Goal: Task Accomplishment & Management: Manage account settings

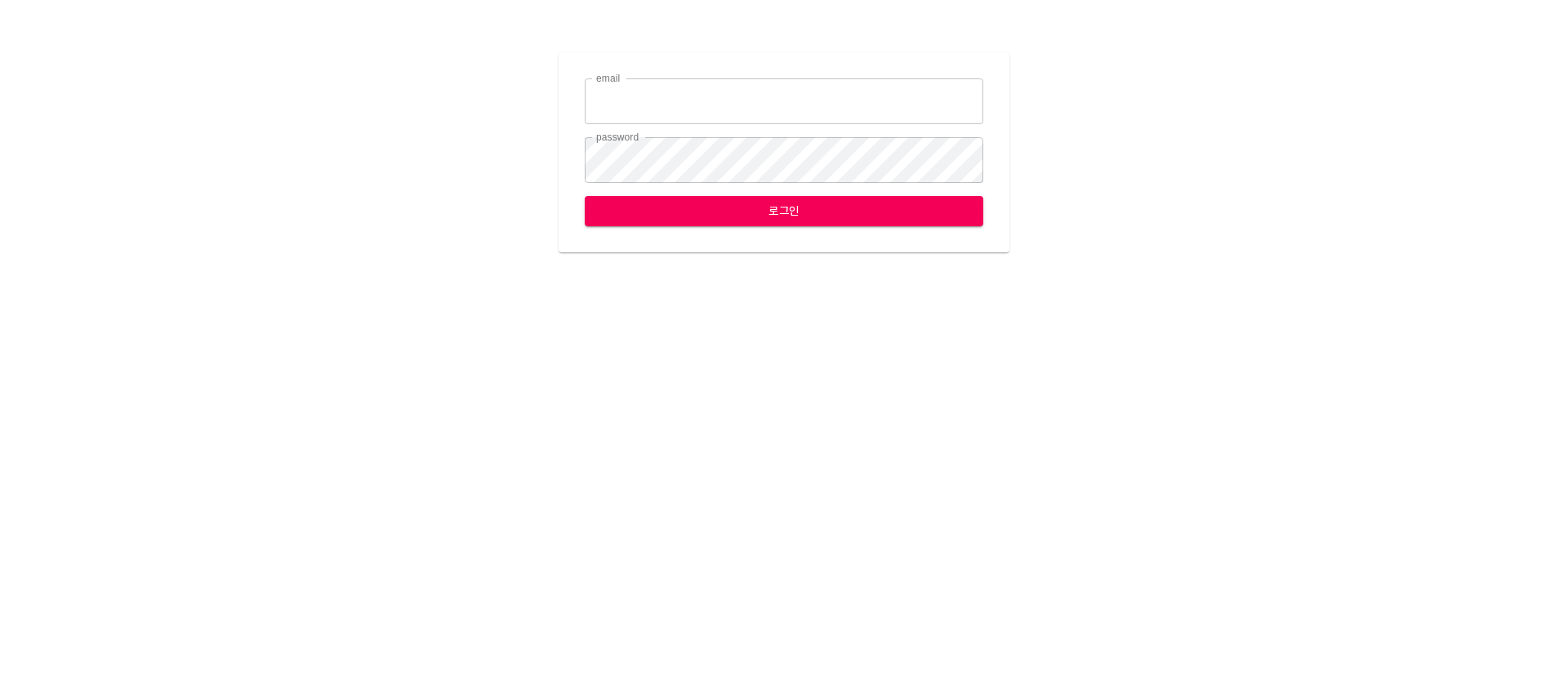
type input "leemh@ihateflyingbugs.com"
click at [796, 195] on form "email leemh@ihateflyingbugs.com email password password 로그인" at bounding box center [784, 153] width 399 height 148
click at [785, 234] on div "email leemh@ihateflyingbugs.com email password password 로그인" at bounding box center [784, 153] width 451 height 201
click at [787, 221] on span "로그인" at bounding box center [784, 211] width 372 height 20
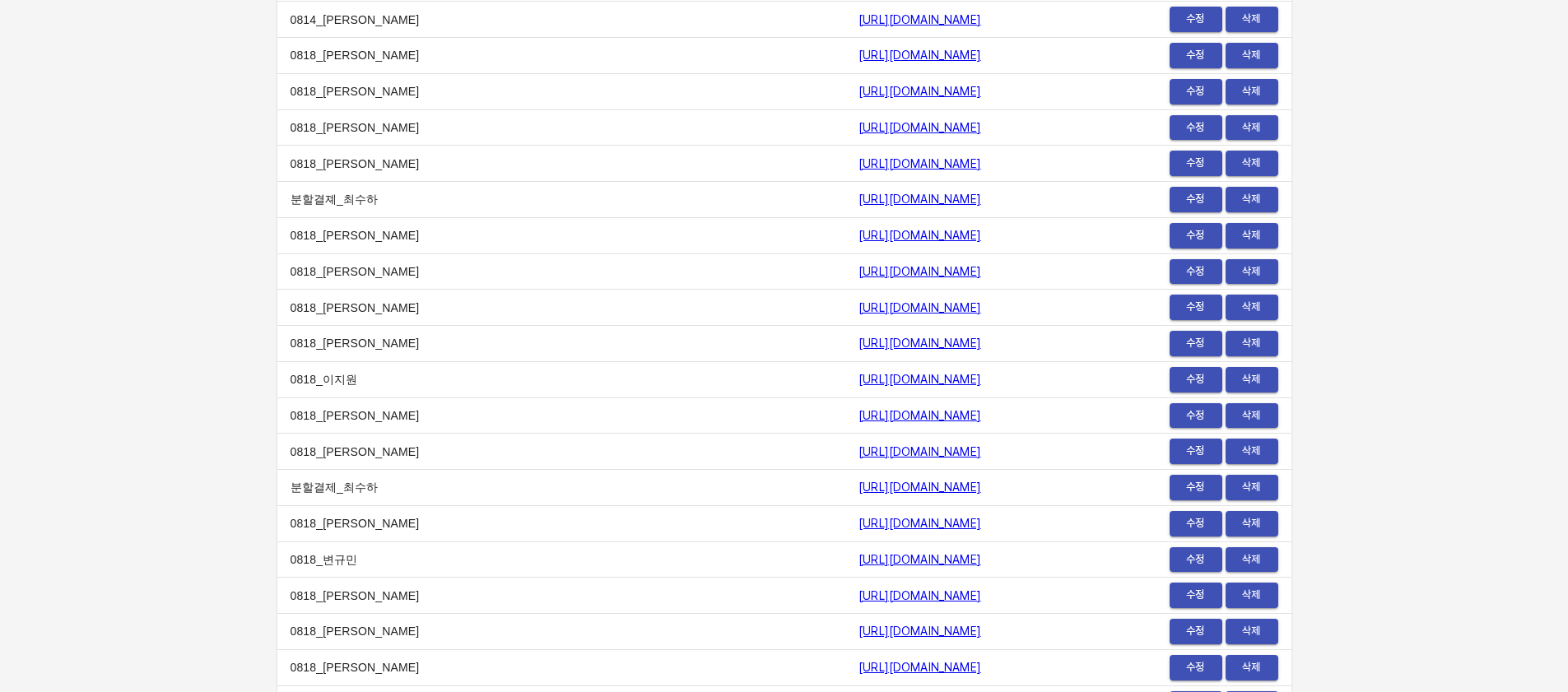
scroll to position [20299, 0]
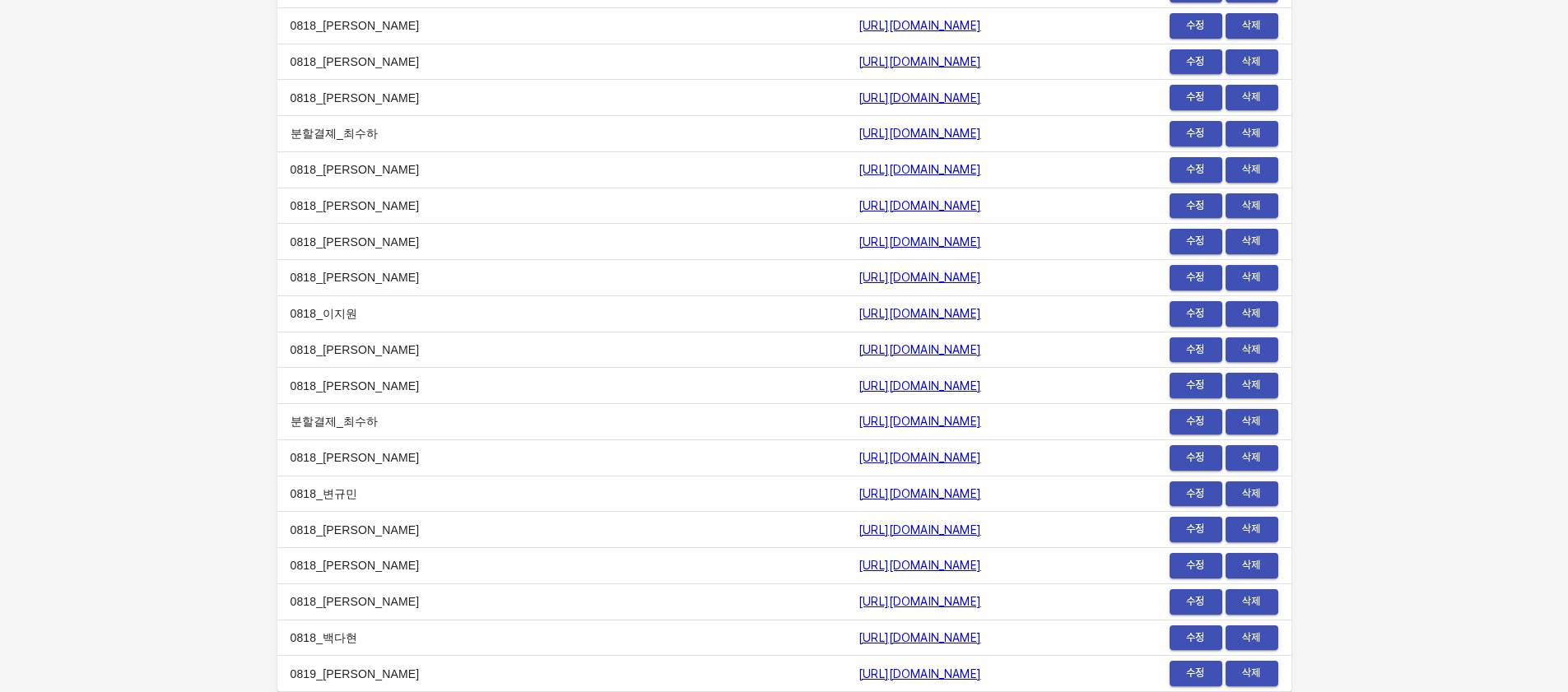
click at [858, 463] on link "https://payment.mildang.kr/eg64PzxxIjek6S6iodIbk" at bounding box center [919, 458] width 123 height 14
click at [858, 497] on link "[URL][DOMAIN_NAME]" at bounding box center [919, 494] width 123 height 14
click at [858, 424] on link "[URL][DOMAIN_NAME]" at bounding box center [919, 421] width 123 height 14
click at [858, 530] on link "https://payment.mildang.kr/fsBQO9_oT3SSMALzDLzSX" at bounding box center [919, 531] width 123 height 14
click at [1197, 285] on span "수정" at bounding box center [1195, 278] width 36 height 19
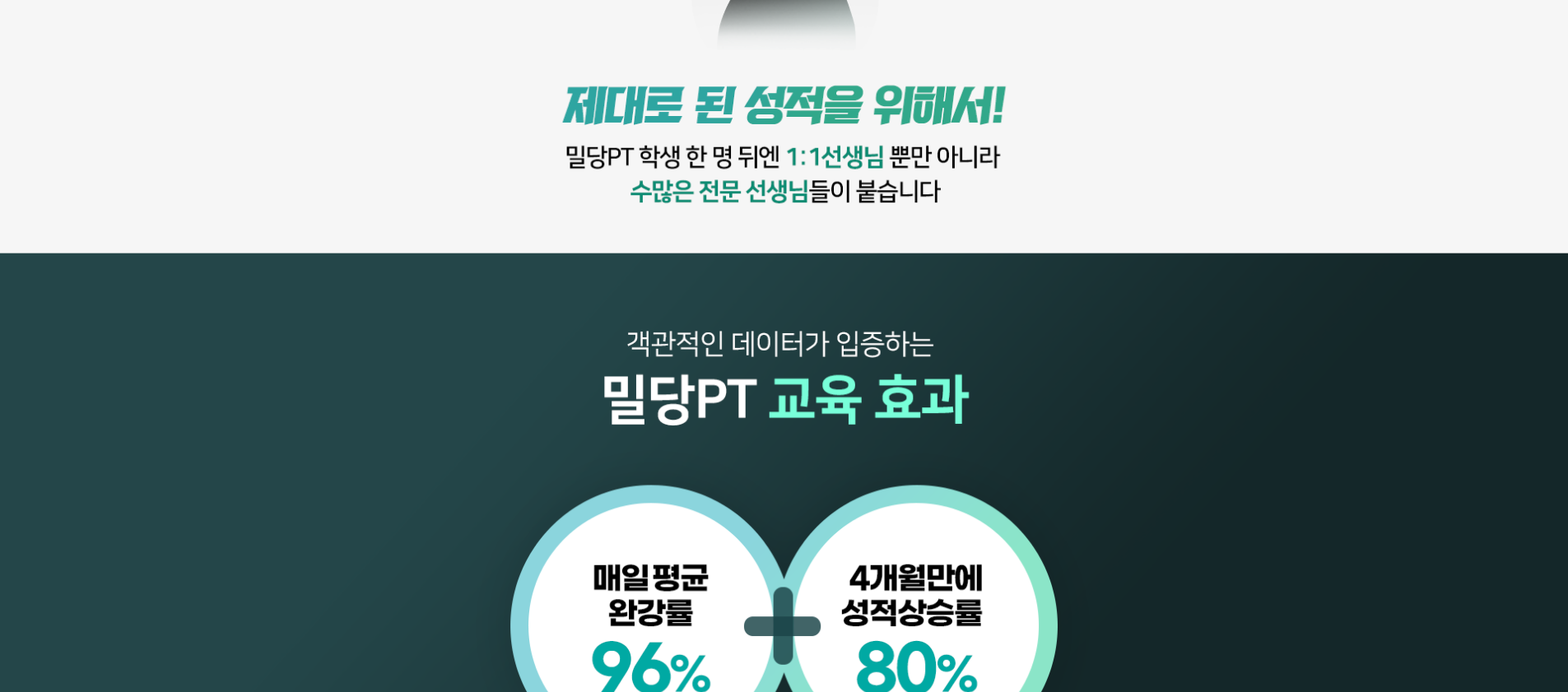
scroll to position [2087, 0]
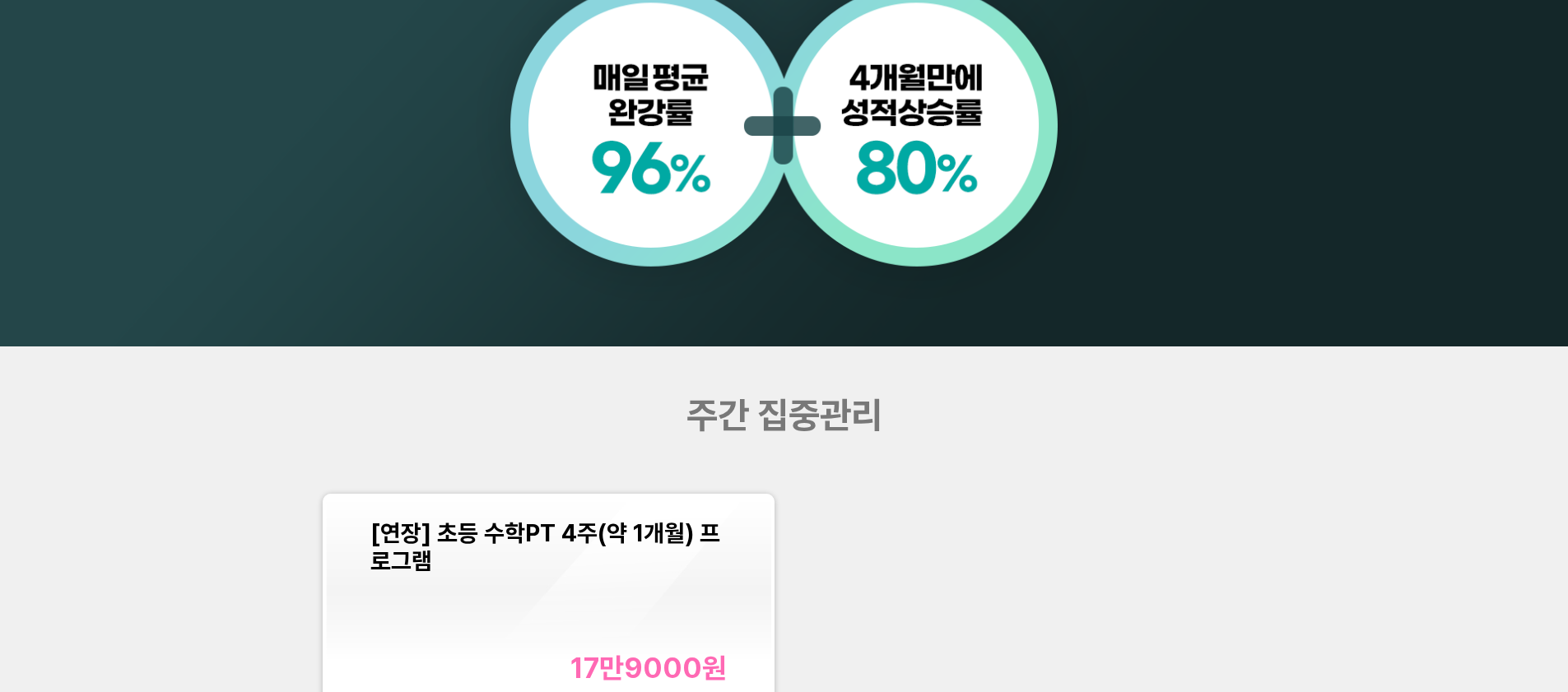
scroll to position [1997, 0]
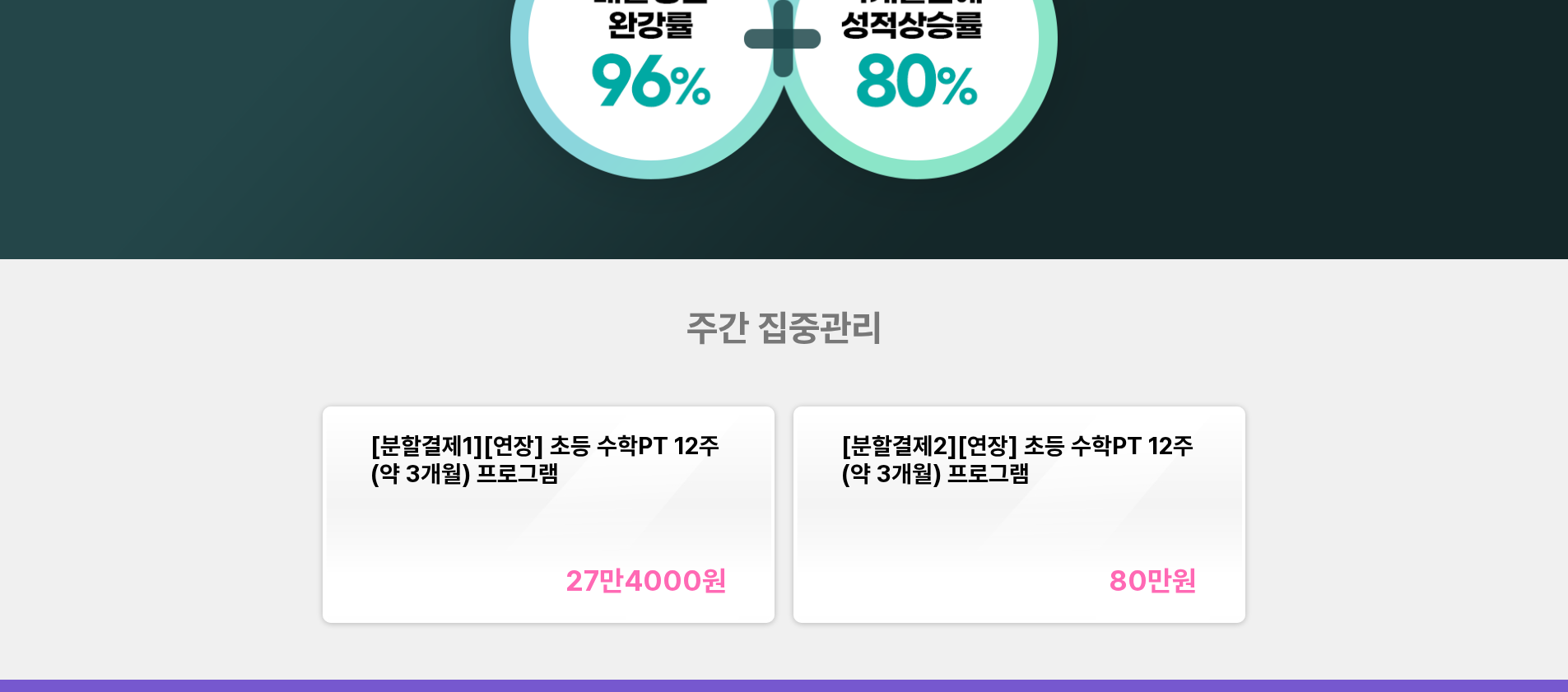
scroll to position [1832, 0]
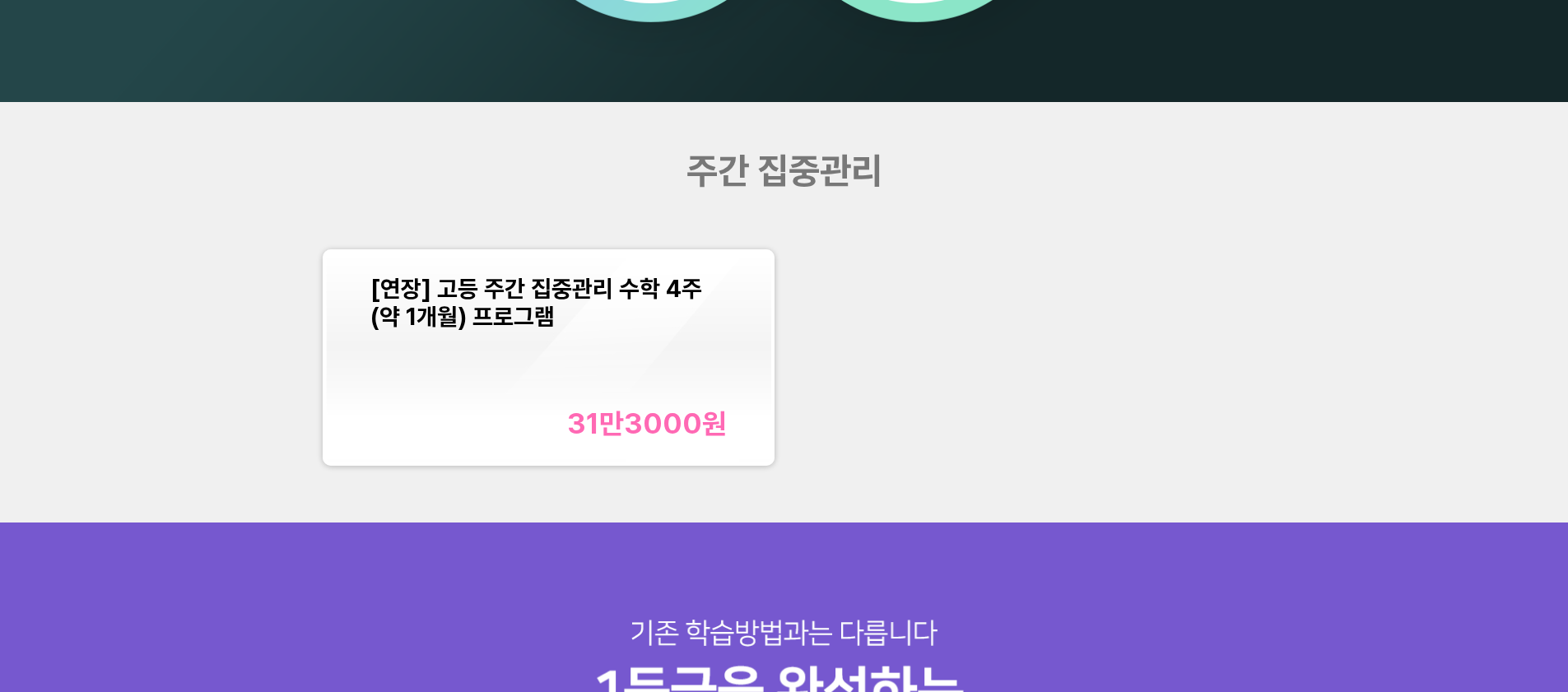
scroll to position [2052, 0]
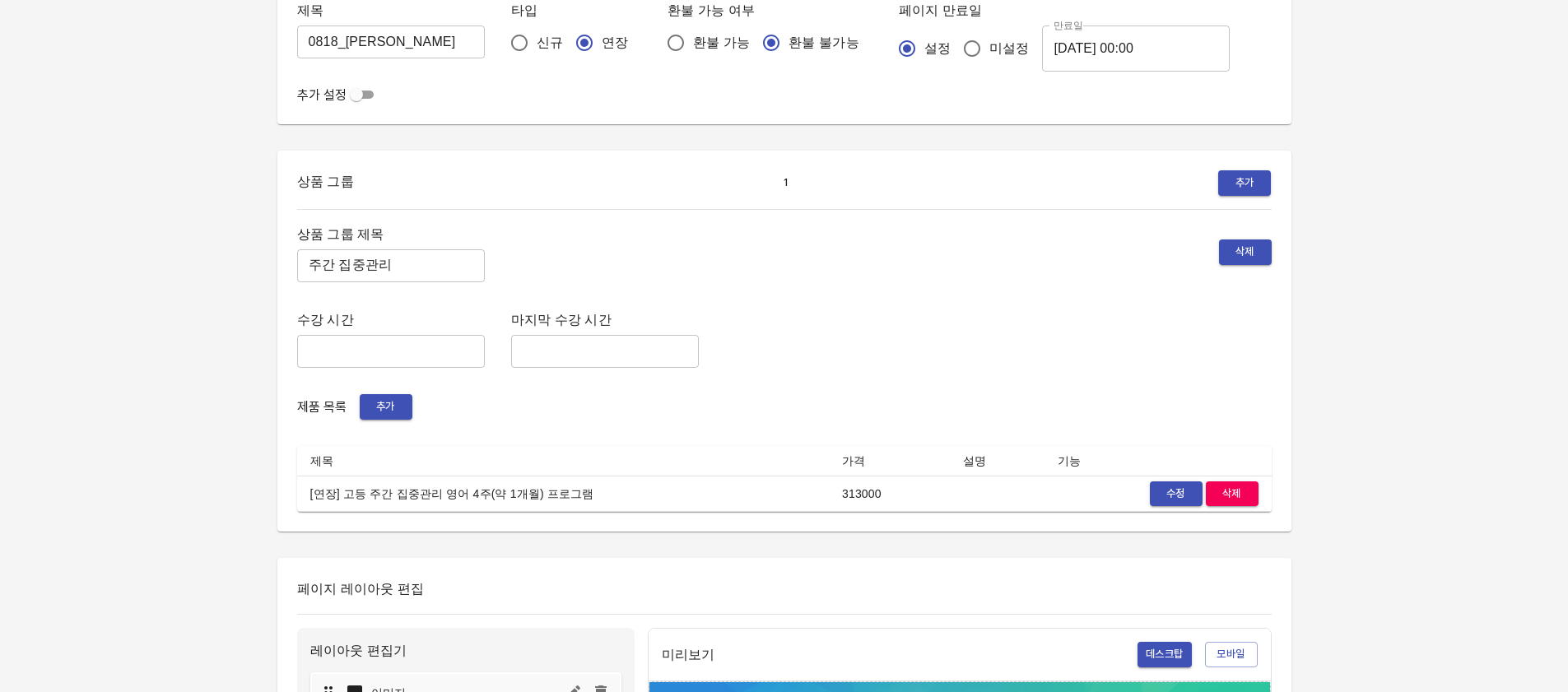
scroll to position [153, 0]
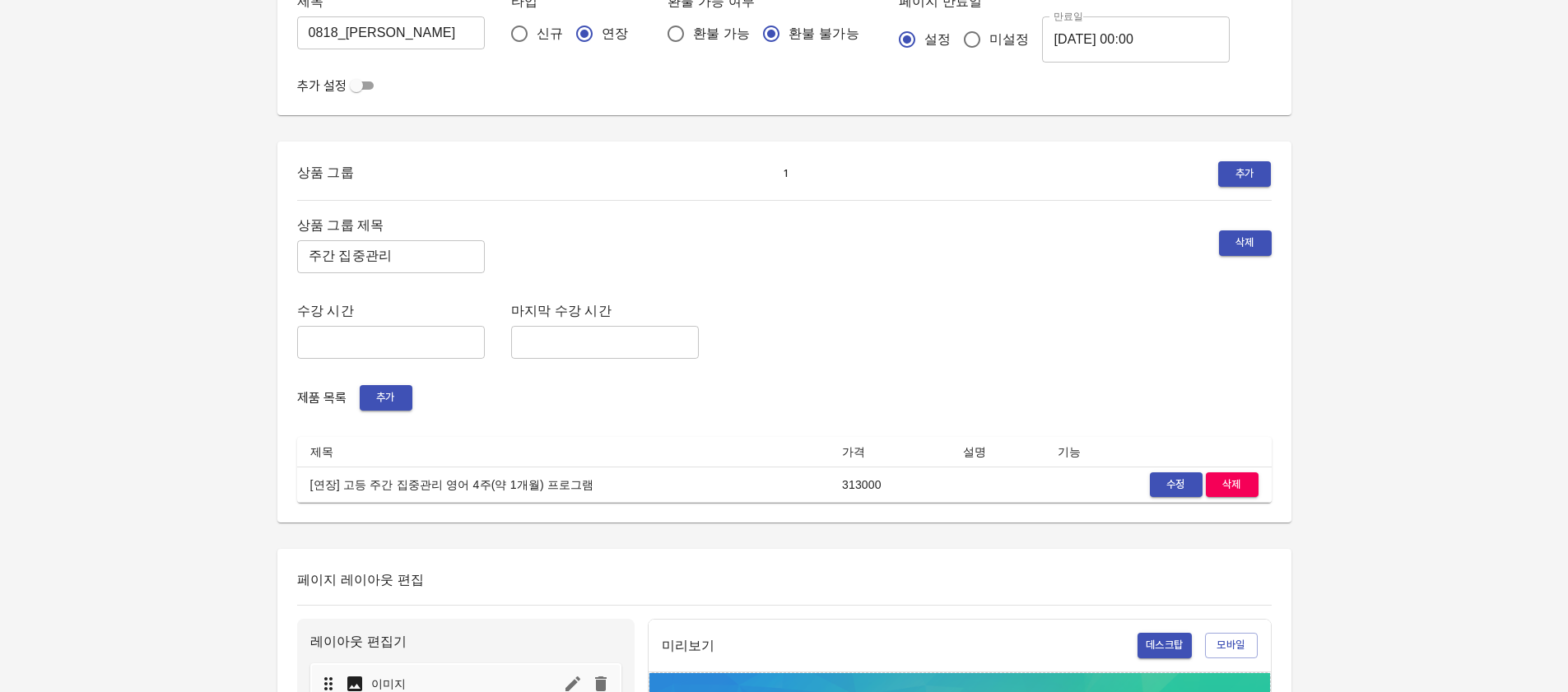
click at [838, 488] on td "313000" at bounding box center [889, 484] width 121 height 36
click at [838, 490] on td "313000" at bounding box center [889, 484] width 121 height 36
click at [840, 490] on td "313000" at bounding box center [889, 484] width 121 height 36
click at [1168, 486] on span "수정" at bounding box center [1175, 485] width 36 height 19
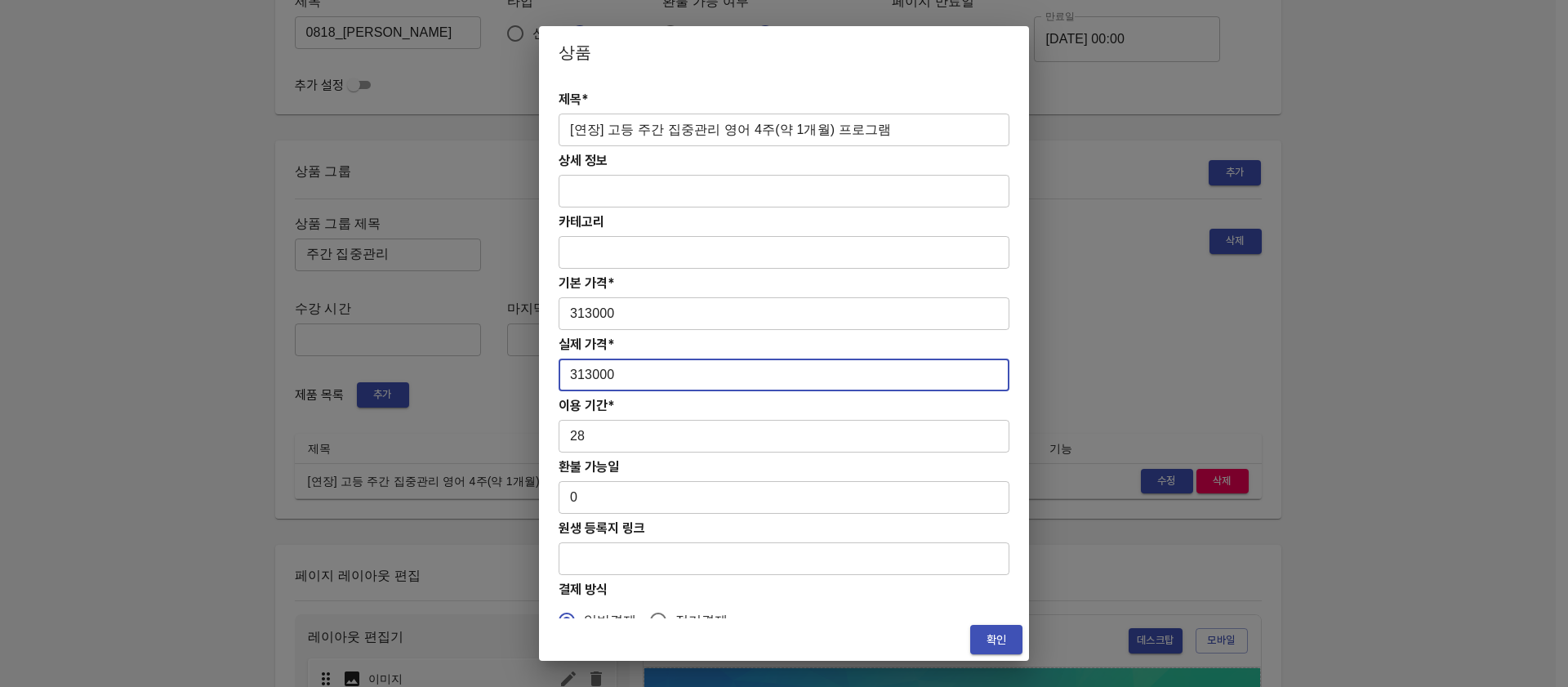
click at [585, 377] on input "313000" at bounding box center [784, 375] width 451 height 33
click at [593, 377] on input "313000" at bounding box center [784, 375] width 451 height 33
click at [611, 409] on h4 "이용 기간*" at bounding box center [784, 406] width 451 height 15
click at [613, 377] on input "313000" at bounding box center [784, 375] width 451 height 33
click at [605, 377] on input "313000" at bounding box center [784, 375] width 451 height 33
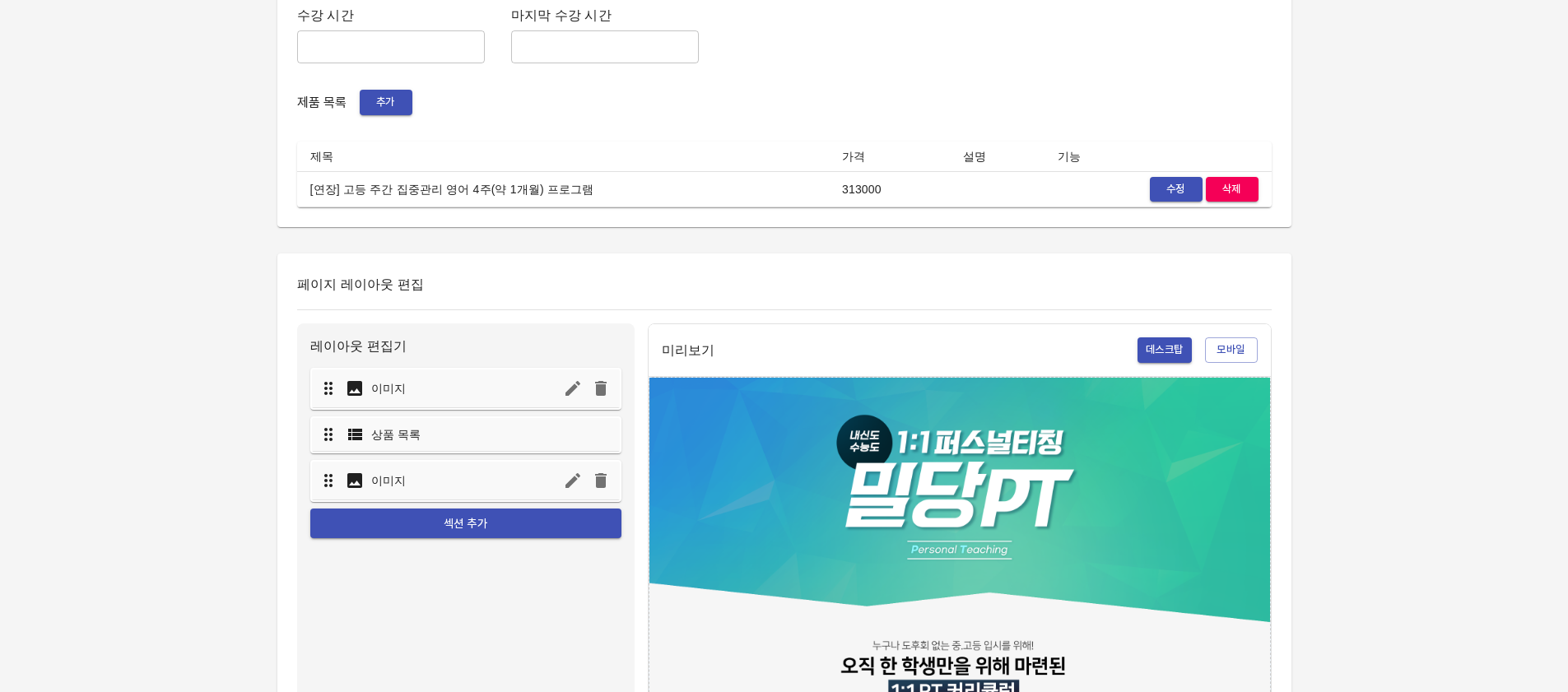
scroll to position [236, 0]
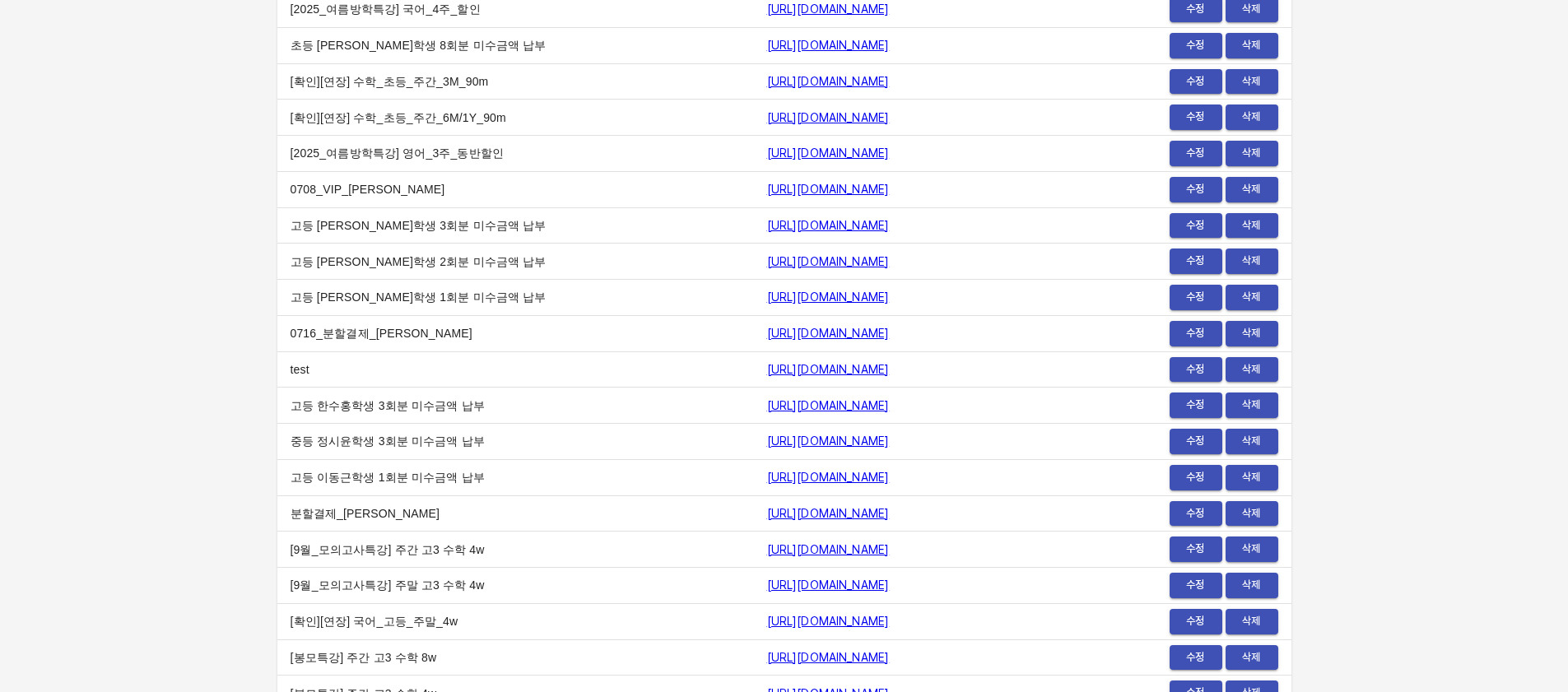
scroll to position [18698, 0]
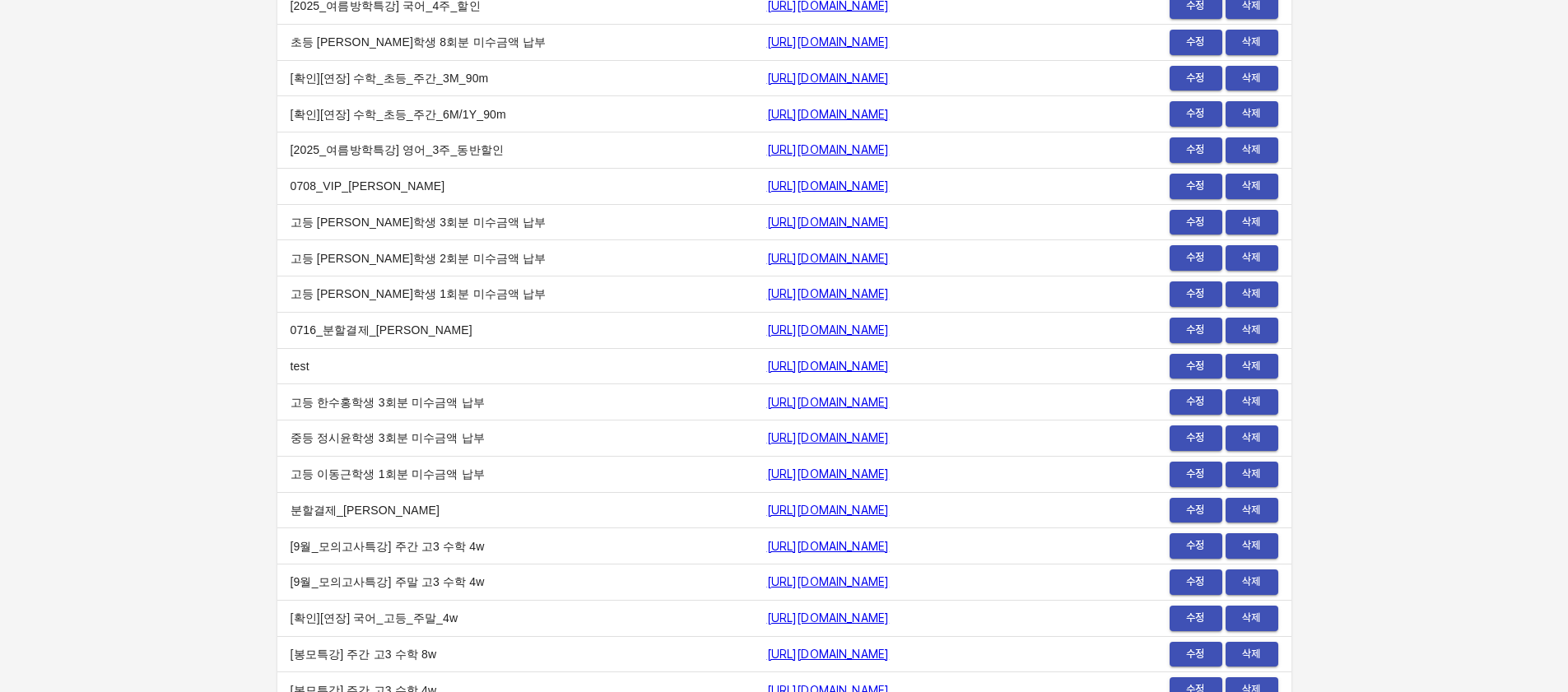
click at [867, 328] on link "https://payment.mildang.kr/2PHqGRYm8zxmlZucTgNYy" at bounding box center [828, 331] width 123 height 14
click at [1197, 327] on span "수정" at bounding box center [1195, 331] width 36 height 19
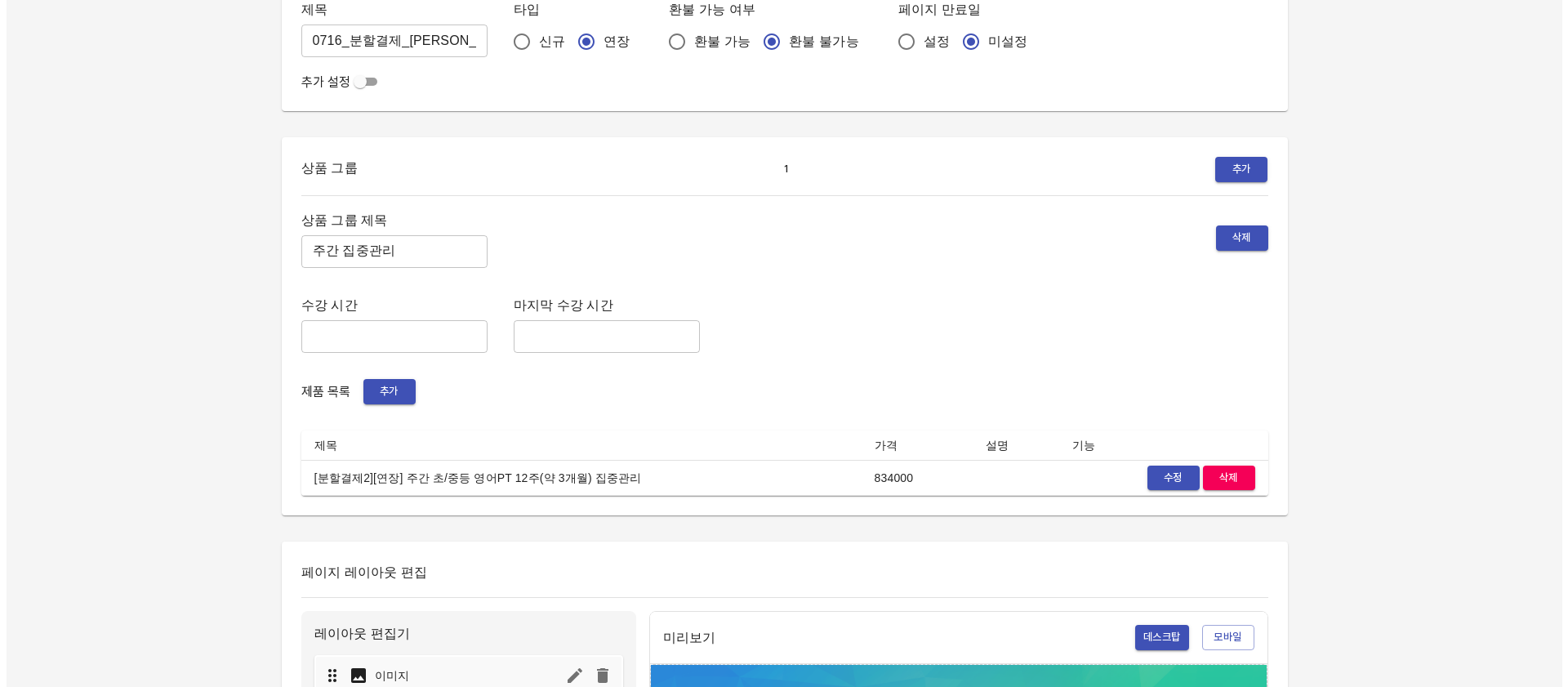
scroll to position [395, 0]
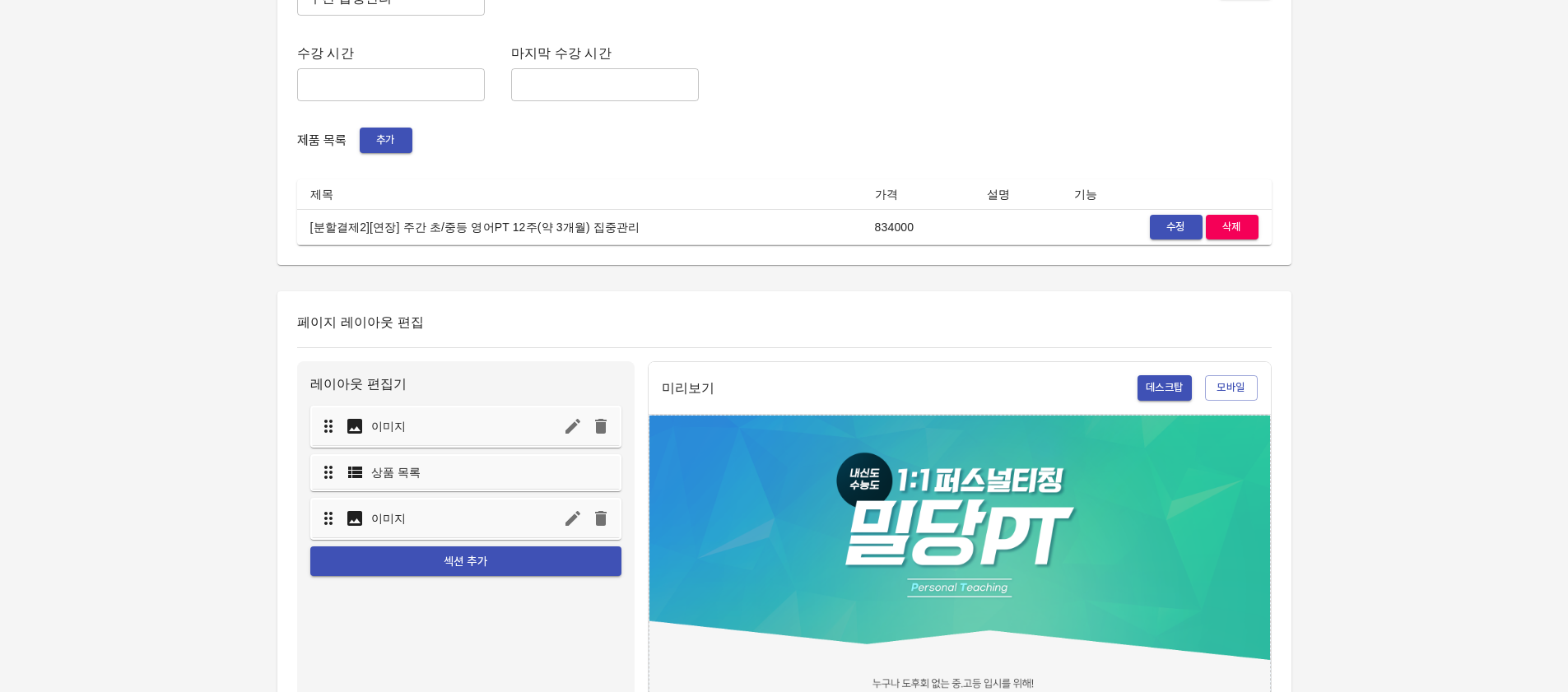
click at [1171, 230] on span "수정" at bounding box center [1175, 228] width 36 height 19
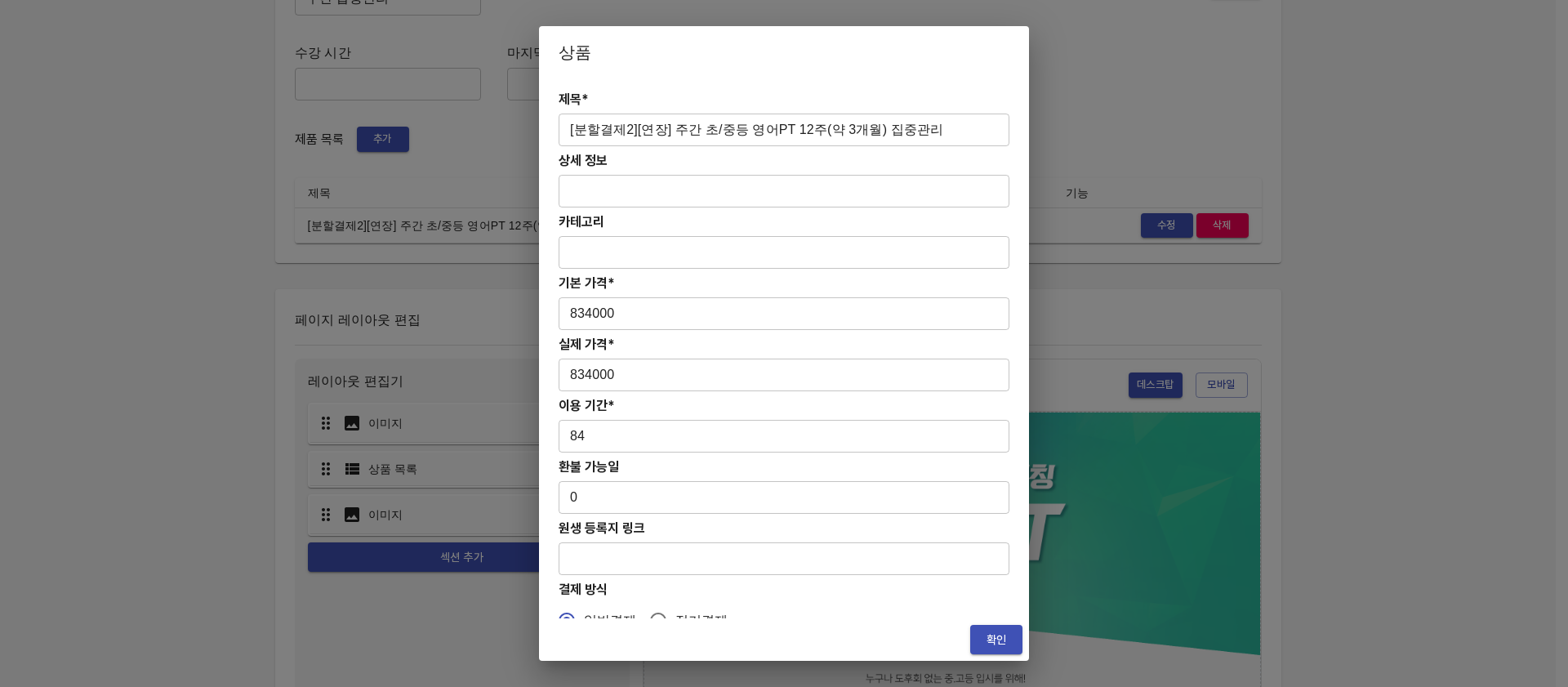
scroll to position [89, 0]
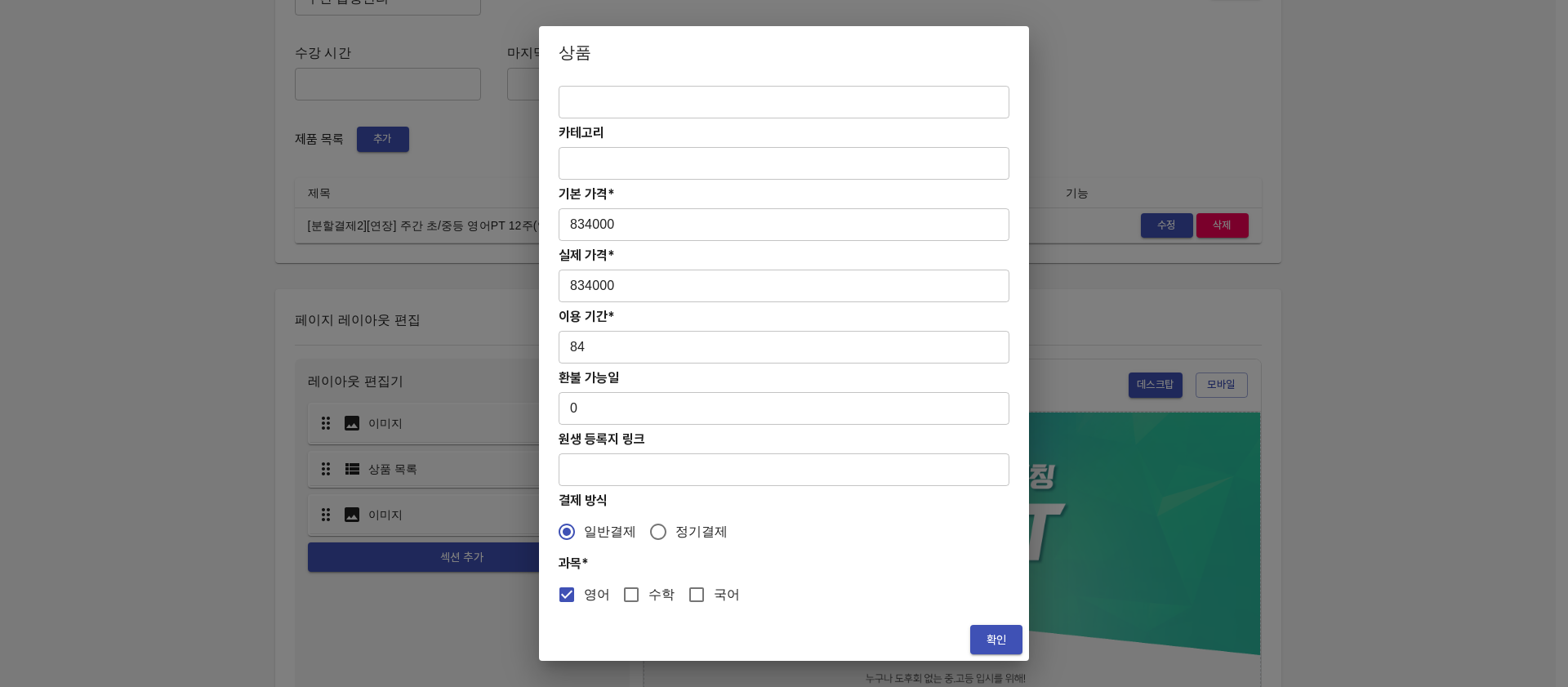
click at [586, 285] on input "834000" at bounding box center [784, 286] width 451 height 33
click at [590, 285] on input "834000" at bounding box center [784, 286] width 451 height 33
click at [640, 595] on input "수학" at bounding box center [631, 595] width 35 height 35
checkbox input "true"
click at [699, 596] on input "국어" at bounding box center [697, 595] width 35 height 35
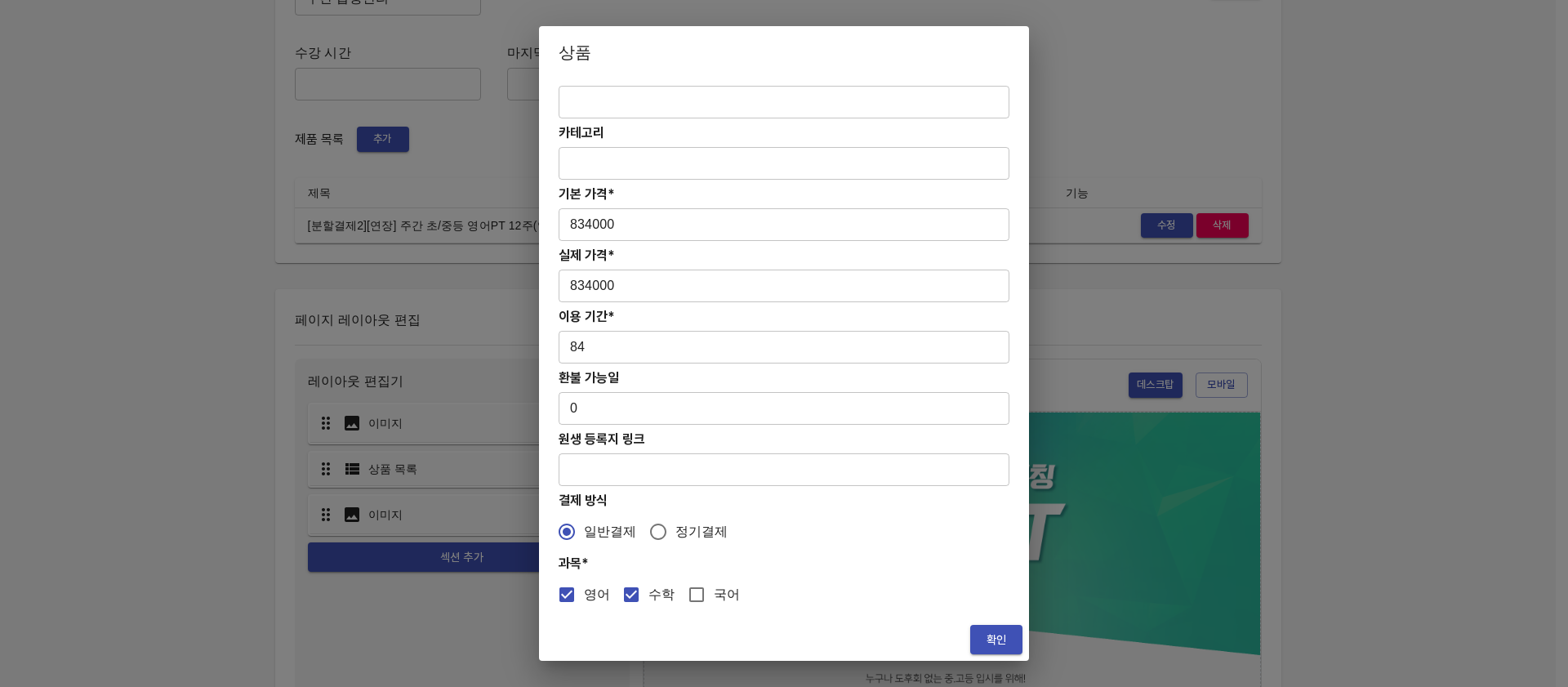
checkbox input "true"
click at [631, 596] on input "수학" at bounding box center [631, 595] width 35 height 35
checkbox input "false"
click at [697, 596] on input "국어" at bounding box center [697, 595] width 35 height 35
checkbox input "false"
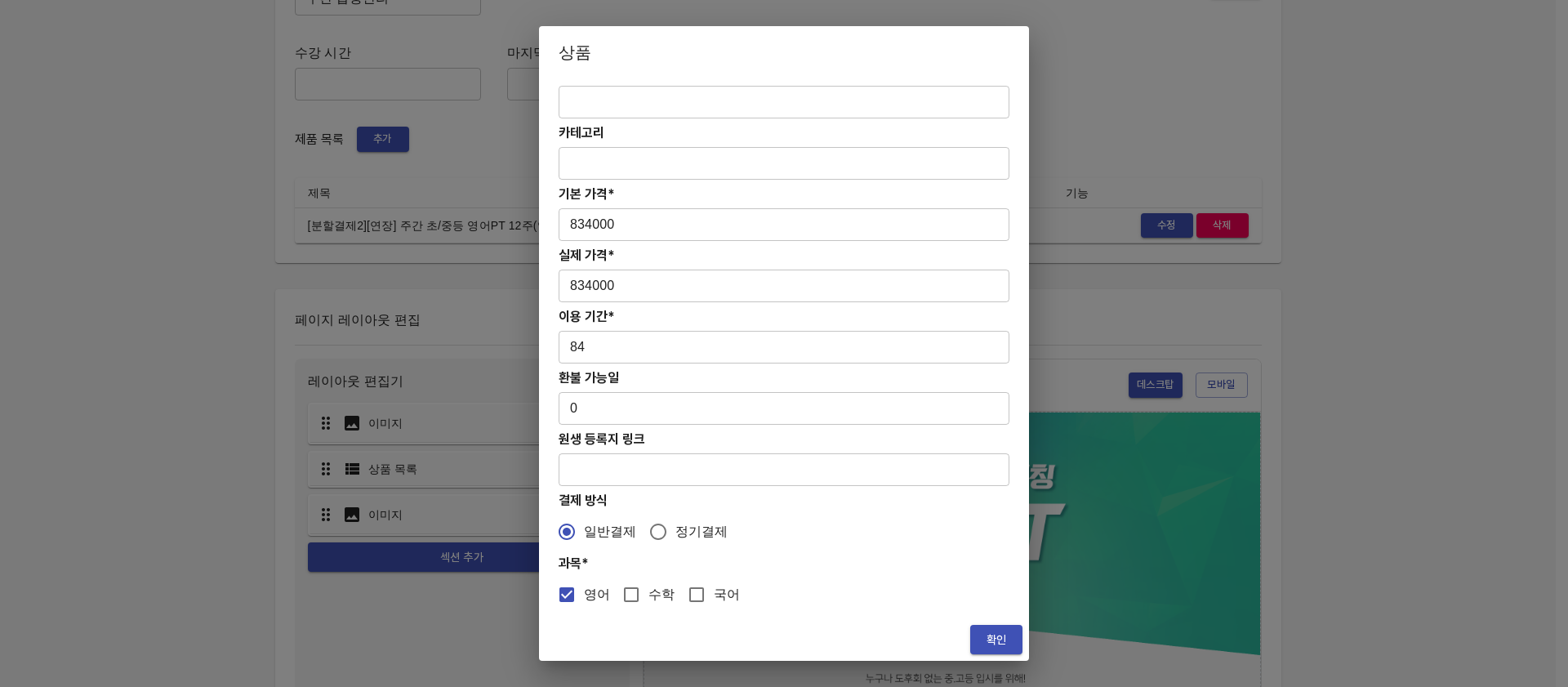
click at [580, 560] on h4 "과목*" at bounding box center [784, 563] width 451 height 15
click at [690, 570] on h4 "과목*" at bounding box center [784, 563] width 451 height 15
drag, startPoint x: 615, startPoint y: 568, endPoint x: 559, endPoint y: 567, distance: 56.0
click at [559, 567] on h4 "과목*" at bounding box center [784, 563] width 451 height 15
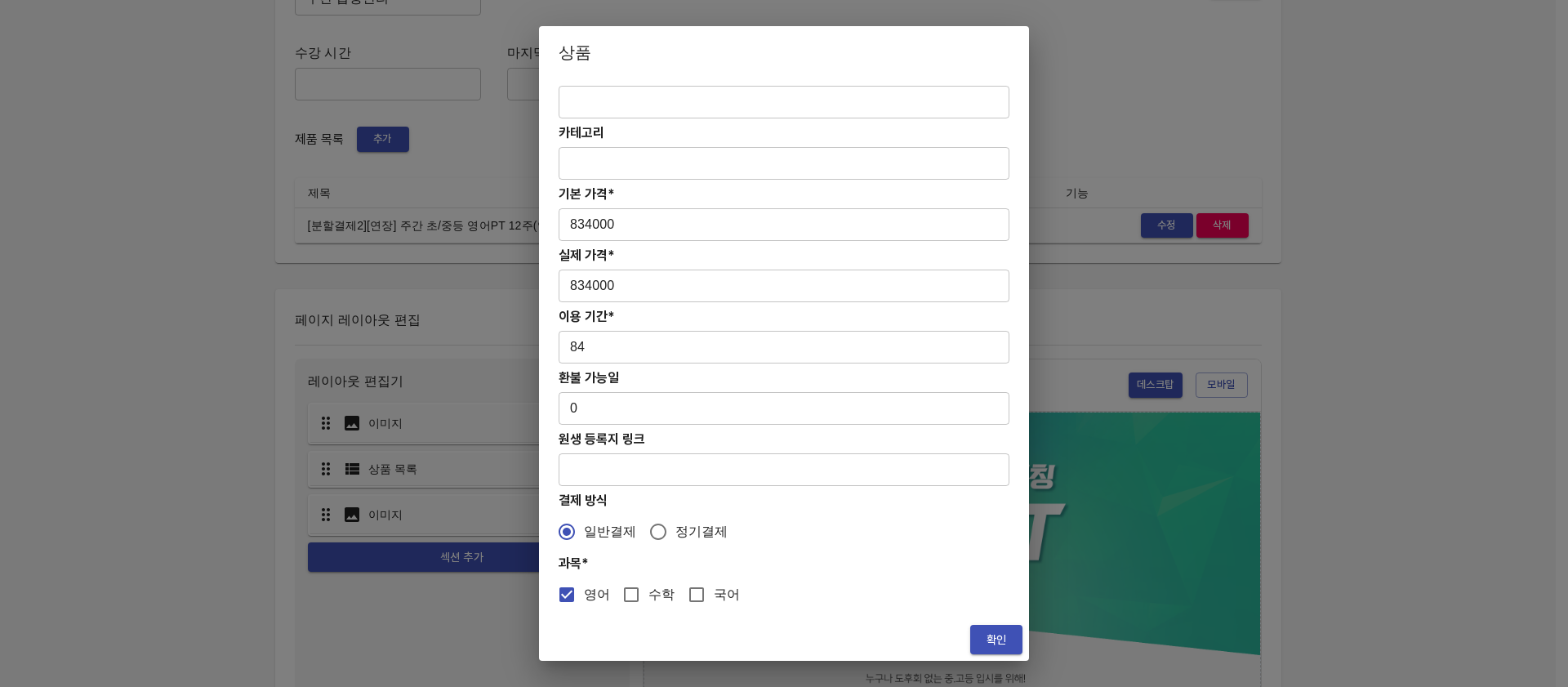
click at [605, 567] on h4 "과목*" at bounding box center [784, 563] width 451 height 15
drag, startPoint x: 619, startPoint y: 567, endPoint x: 559, endPoint y: 566, distance: 60.0
click at [559, 566] on h4 "과목*" at bounding box center [784, 563] width 451 height 15
click at [636, 568] on h4 "과목*" at bounding box center [784, 563] width 451 height 15
drag, startPoint x: 647, startPoint y: 568, endPoint x: 552, endPoint y: 565, distance: 95.0
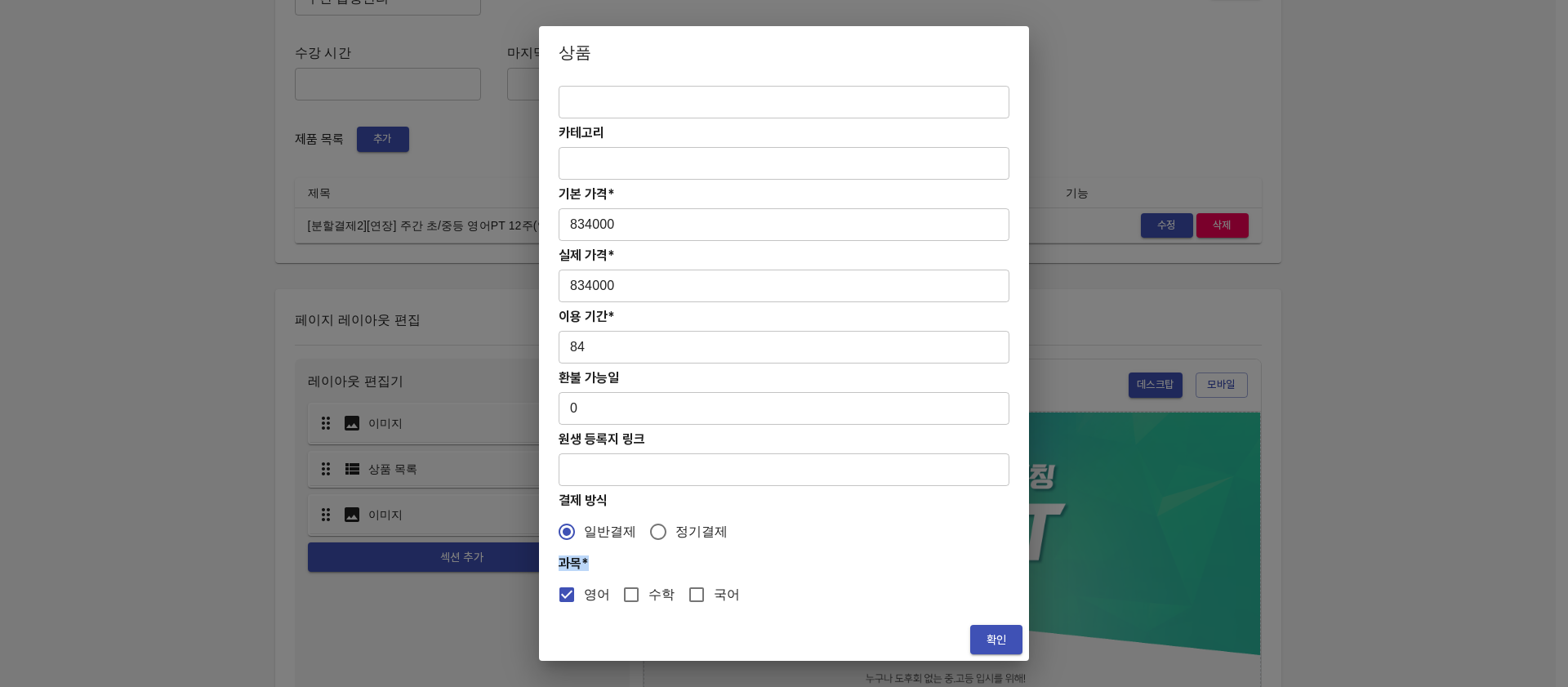
click at [552, 565] on div "제목* [분할결제2][연장] 주간 초/중등 영어PT 12주(약 3개월) 집중관리 ​ 상세 정보 ​ 카테고리 ​ 기본 가격* 834000 ​ 실…" at bounding box center [784, 348] width 490 height 540
click at [612, 565] on h4 "과목*" at bounding box center [784, 563] width 451 height 15
drag, startPoint x: 618, startPoint y: 565, endPoint x: 559, endPoint y: 564, distance: 59.0
click at [559, 564] on h4 "과목*" at bounding box center [784, 563] width 451 height 15
drag, startPoint x: 626, startPoint y: 318, endPoint x: 555, endPoint y: 314, distance: 71.1
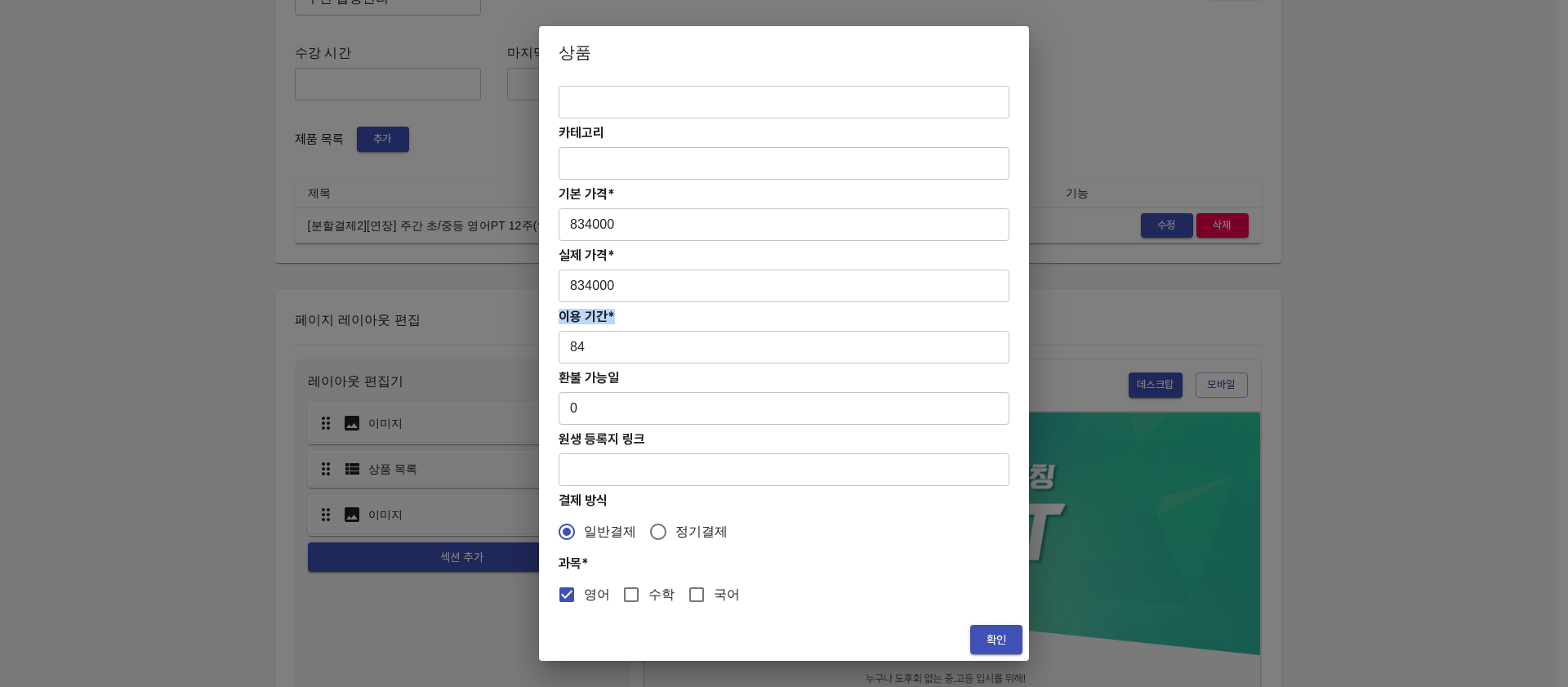
click at [559, 314] on h4 "이용 기간*" at bounding box center [784, 317] width 451 height 15
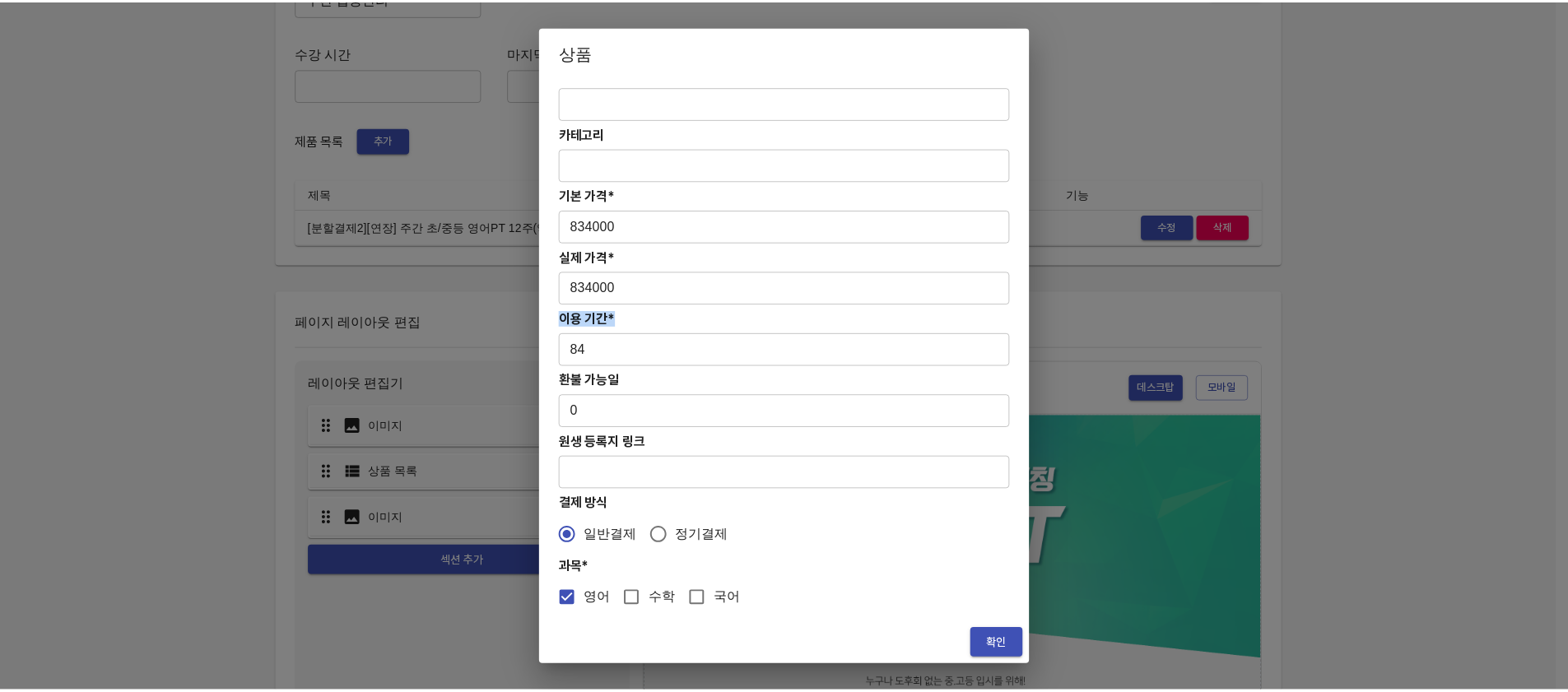
scroll to position [0, 0]
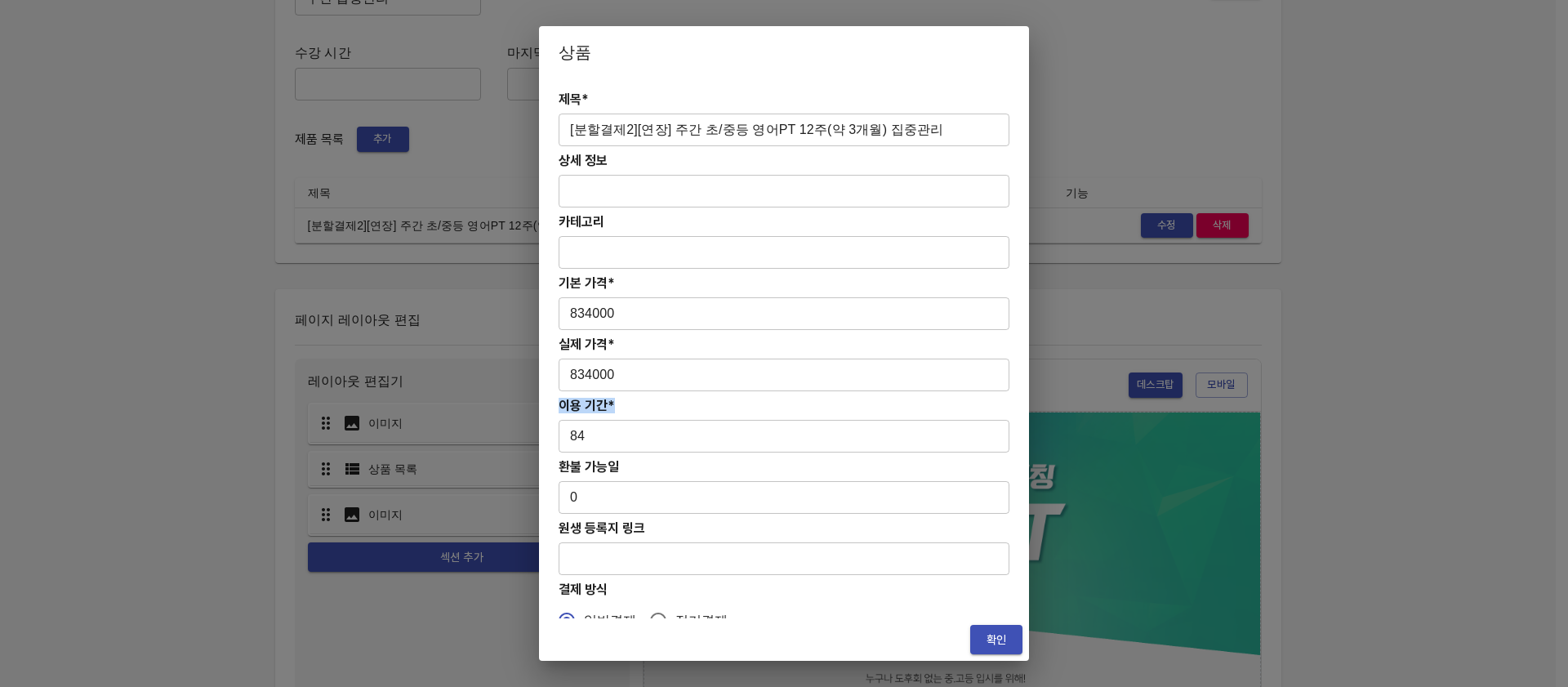
click at [624, 409] on h4 "이용 기간*" at bounding box center [784, 406] width 451 height 15
click at [992, 645] on span "확인" at bounding box center [995, 640] width 26 height 20
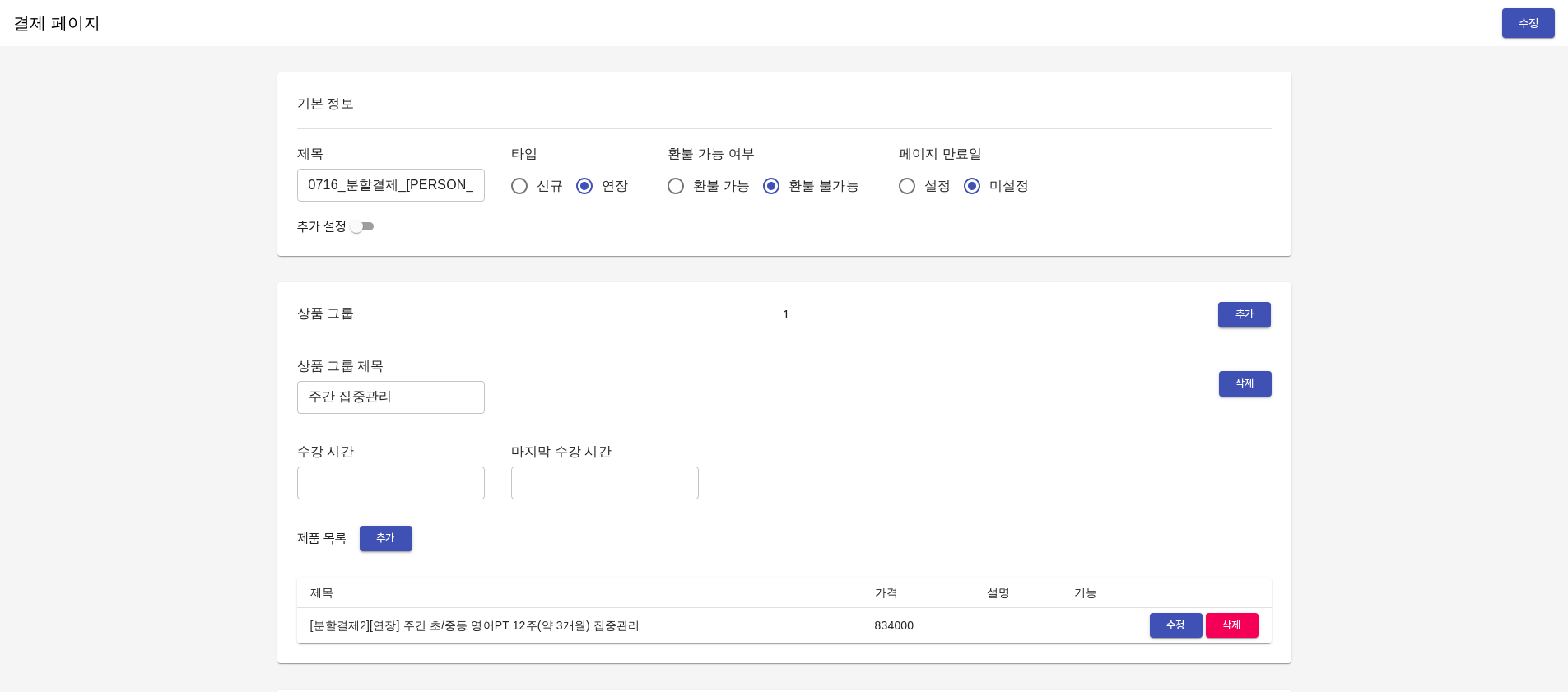
click at [693, 186] on span "환불 가능" at bounding box center [721, 186] width 57 height 19
click at [680, 186] on input "환불 가능" at bounding box center [675, 187] width 35 height 35
radio input "true"
click at [754, 186] on input "환불 불가능" at bounding box center [771, 187] width 35 height 35
radio input "true"
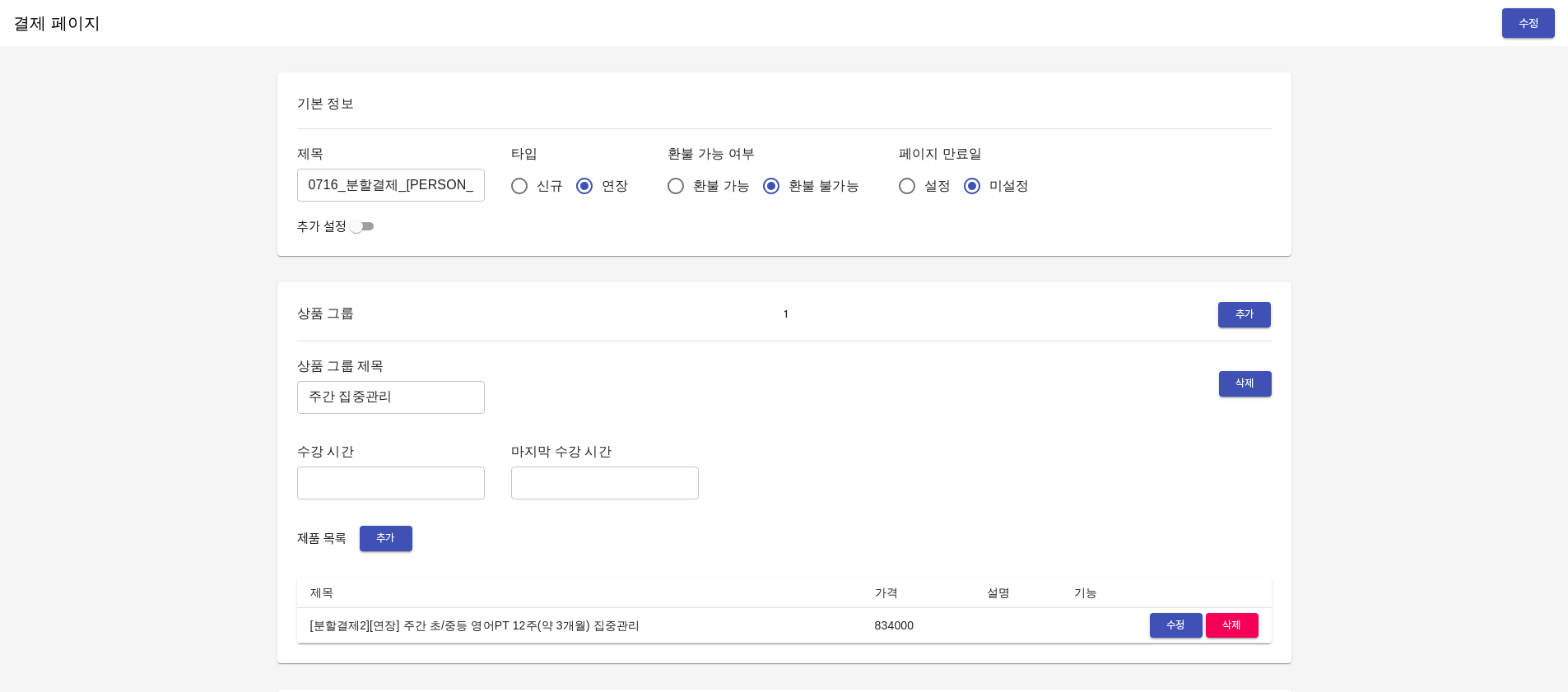
click at [693, 186] on span "환불 가능" at bounding box center [721, 186] width 57 height 19
click at [676, 186] on input "환불 가능" at bounding box center [675, 187] width 35 height 35
radio input "true"
click at [788, 181] on span "환불 불가능" at bounding box center [823, 186] width 70 height 19
click at [754, 181] on input "환불 불가능" at bounding box center [771, 187] width 35 height 35
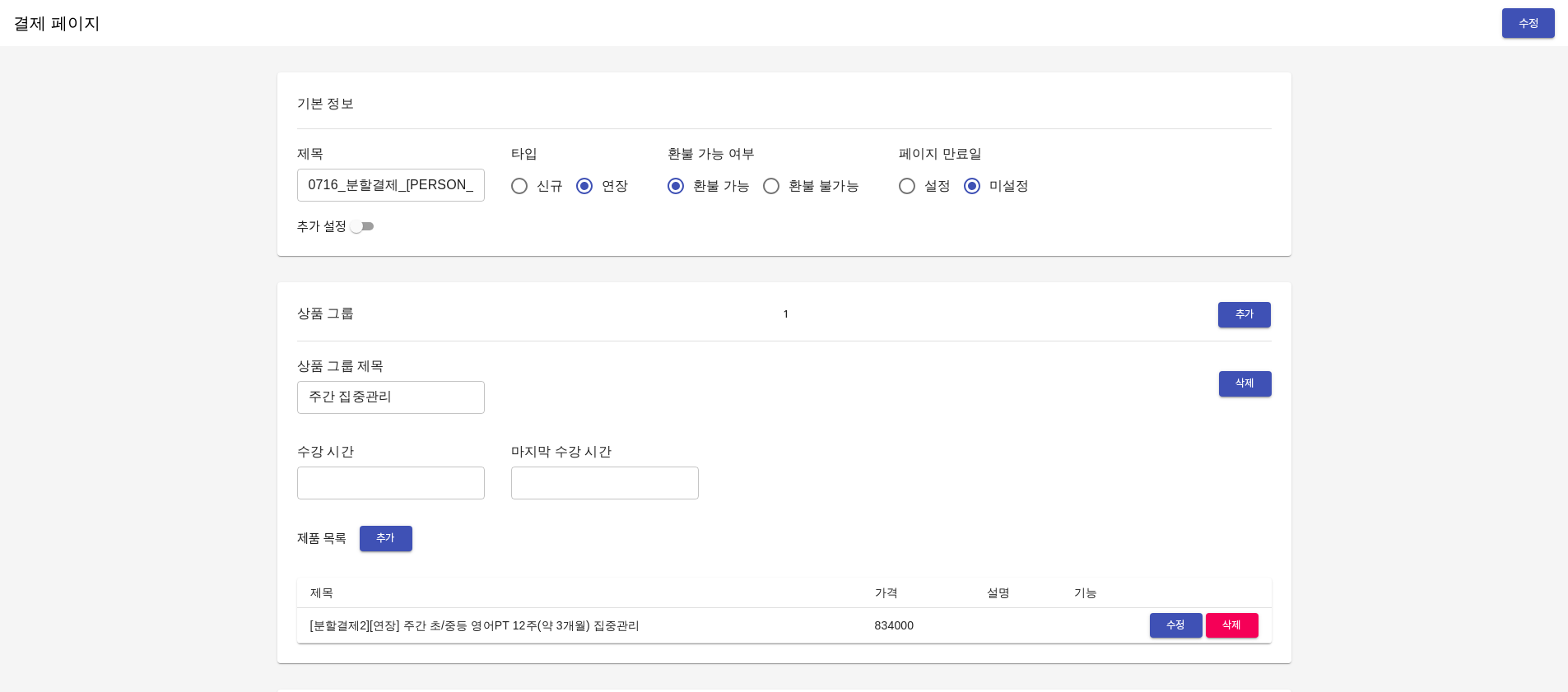
radio input "true"
click at [693, 187] on span "환불 가능" at bounding box center [721, 186] width 57 height 19
click at [668, 187] on input "환불 가능" at bounding box center [675, 187] width 35 height 35
radio input "true"
click at [788, 186] on span "환불 불가능" at bounding box center [823, 186] width 70 height 19
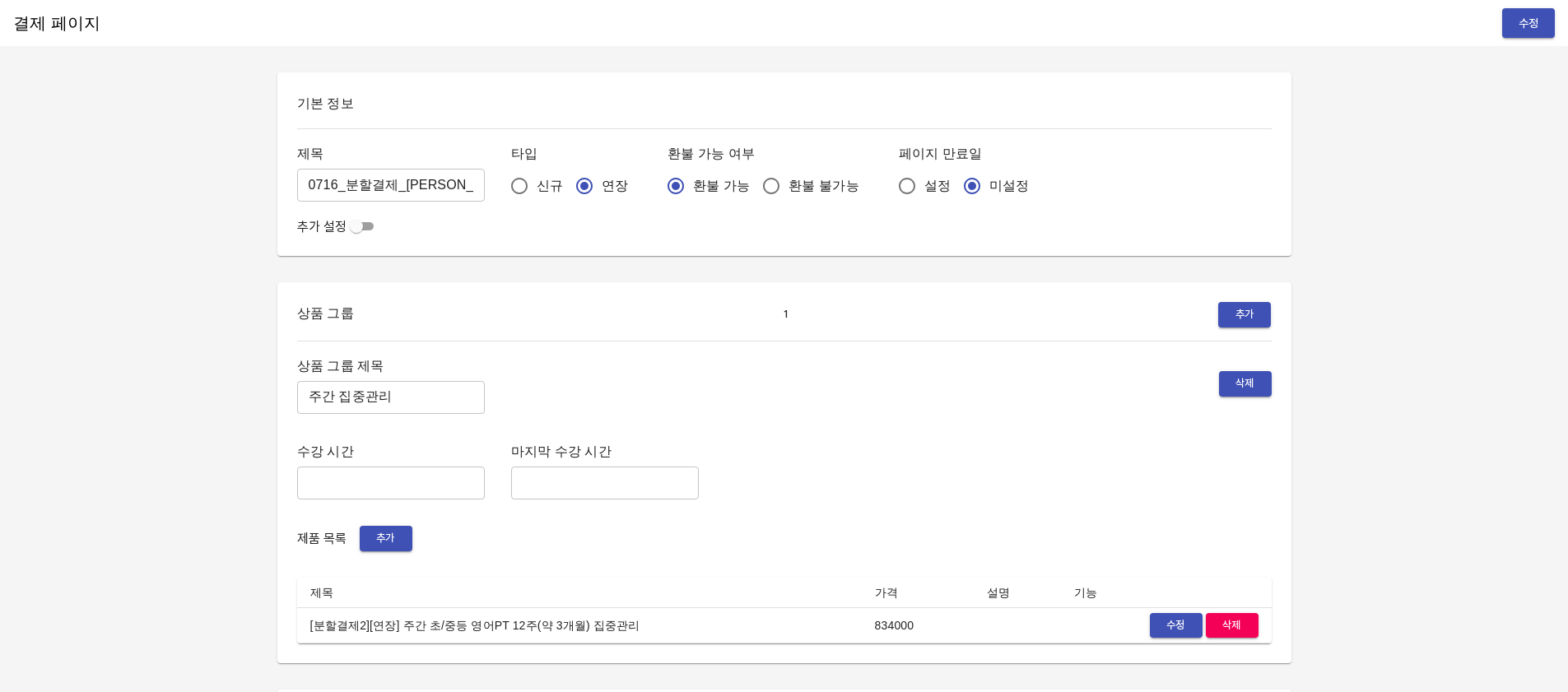
click at [754, 186] on input "환불 불가능" at bounding box center [771, 187] width 35 height 35
radio input "true"
click at [693, 186] on span "환불 가능" at bounding box center [721, 186] width 57 height 19
click at [692, 186] on input "환불 가능" at bounding box center [675, 187] width 35 height 35
radio input "true"
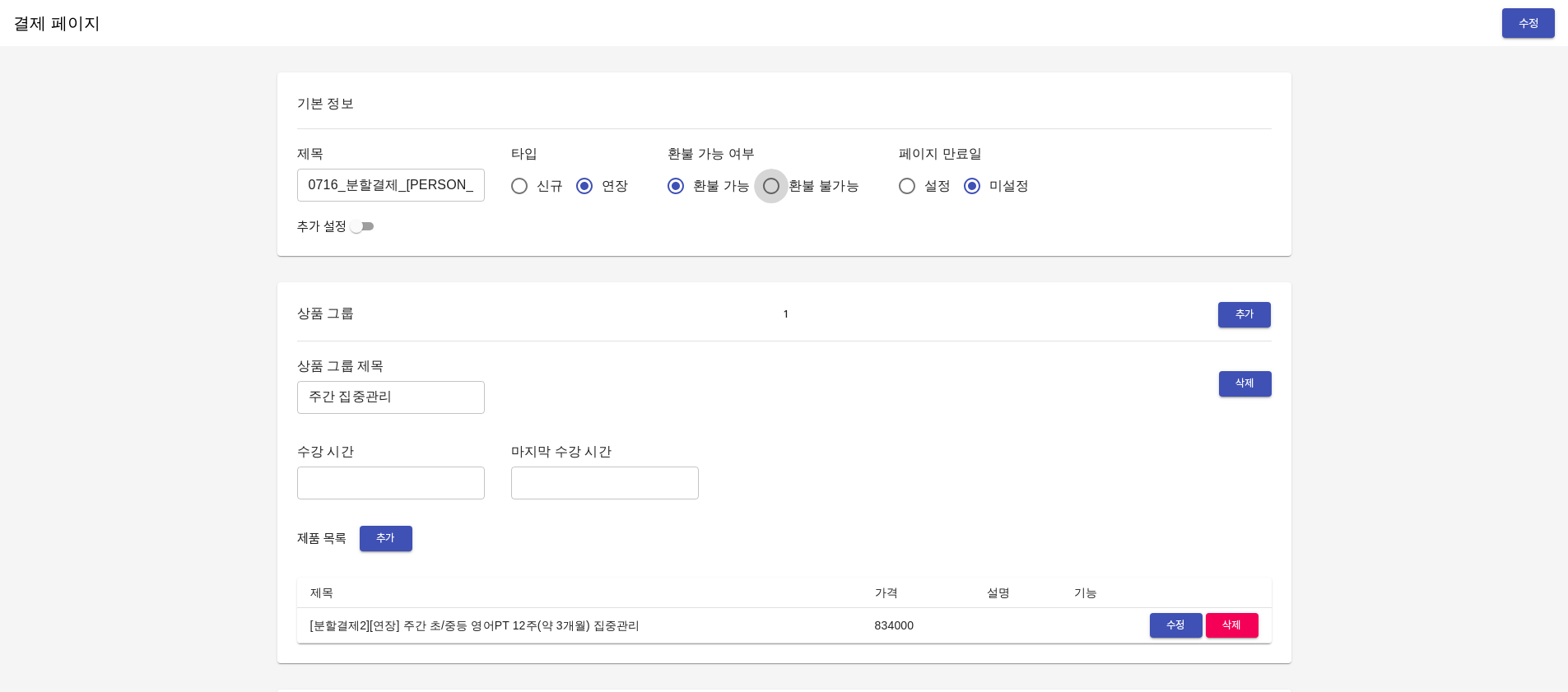
click at [754, 186] on input "환불 불가능" at bounding box center [771, 187] width 35 height 35
radio input "true"
drag, startPoint x: 678, startPoint y: 189, endPoint x: 688, endPoint y: 189, distance: 10.0
click at [693, 189] on span "환불 가능" at bounding box center [721, 186] width 57 height 19
click at [678, 189] on input "환불 가능" at bounding box center [675, 187] width 35 height 35
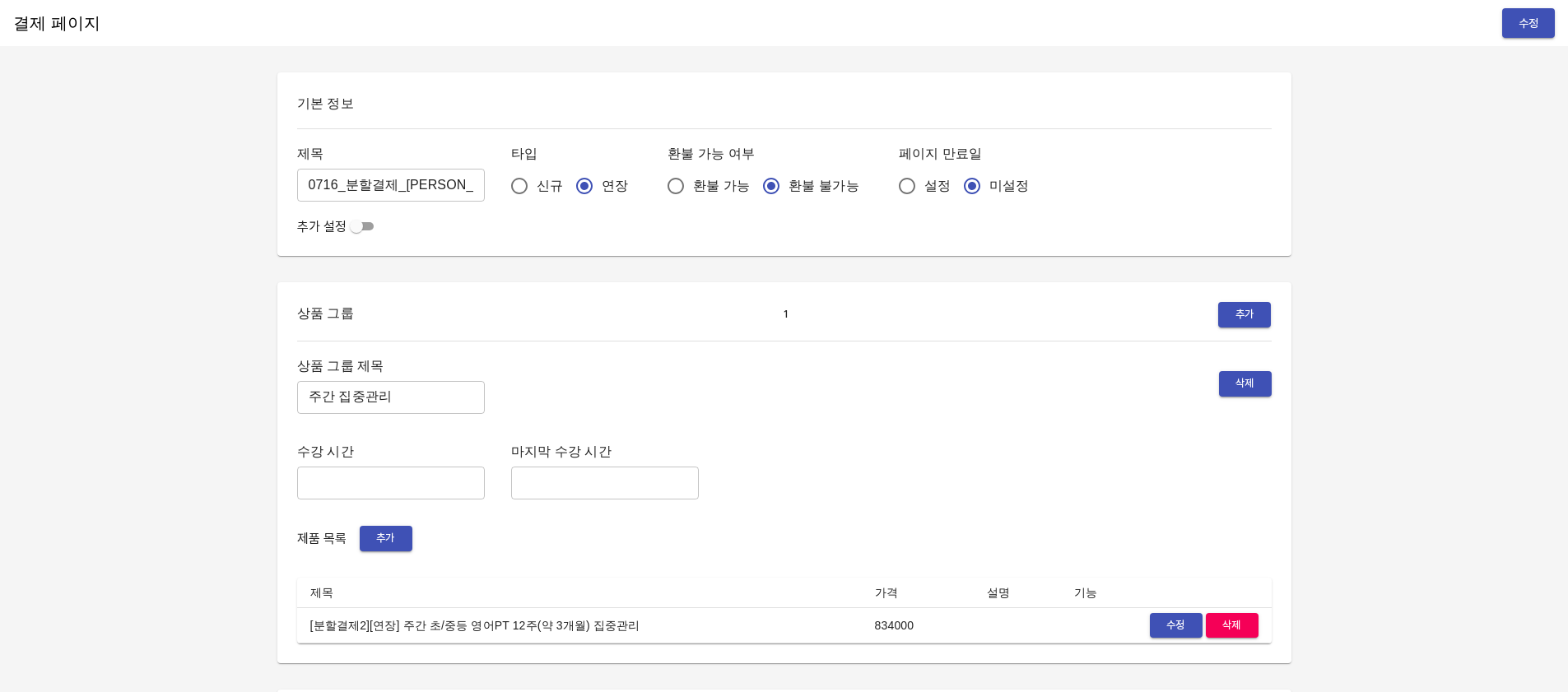
radio input "true"
click at [788, 188] on span "환불 불가능" at bounding box center [823, 186] width 70 height 19
click at [759, 188] on input "환불 불가능" at bounding box center [771, 187] width 35 height 35
radio input "true"
click at [890, 193] on input "설정" at bounding box center [907, 187] width 35 height 35
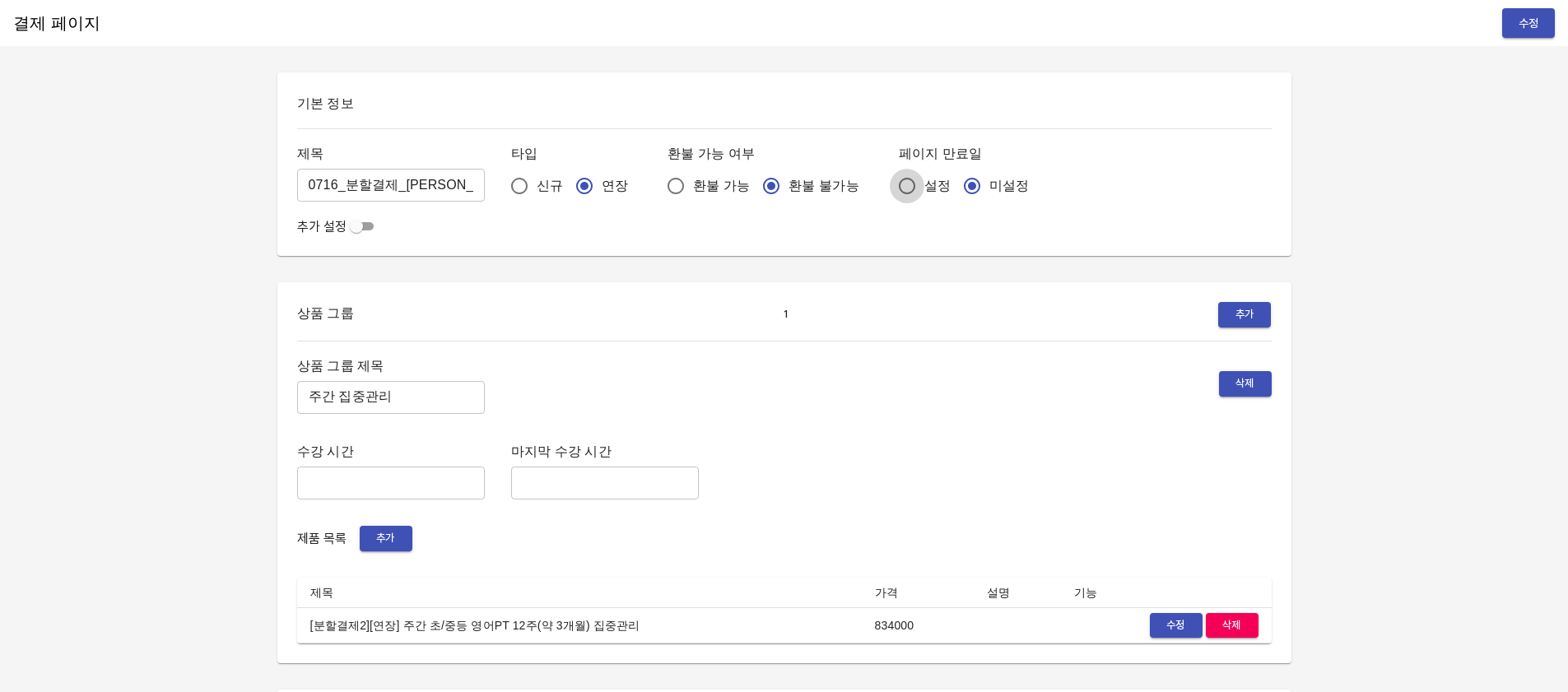
radio input "true"
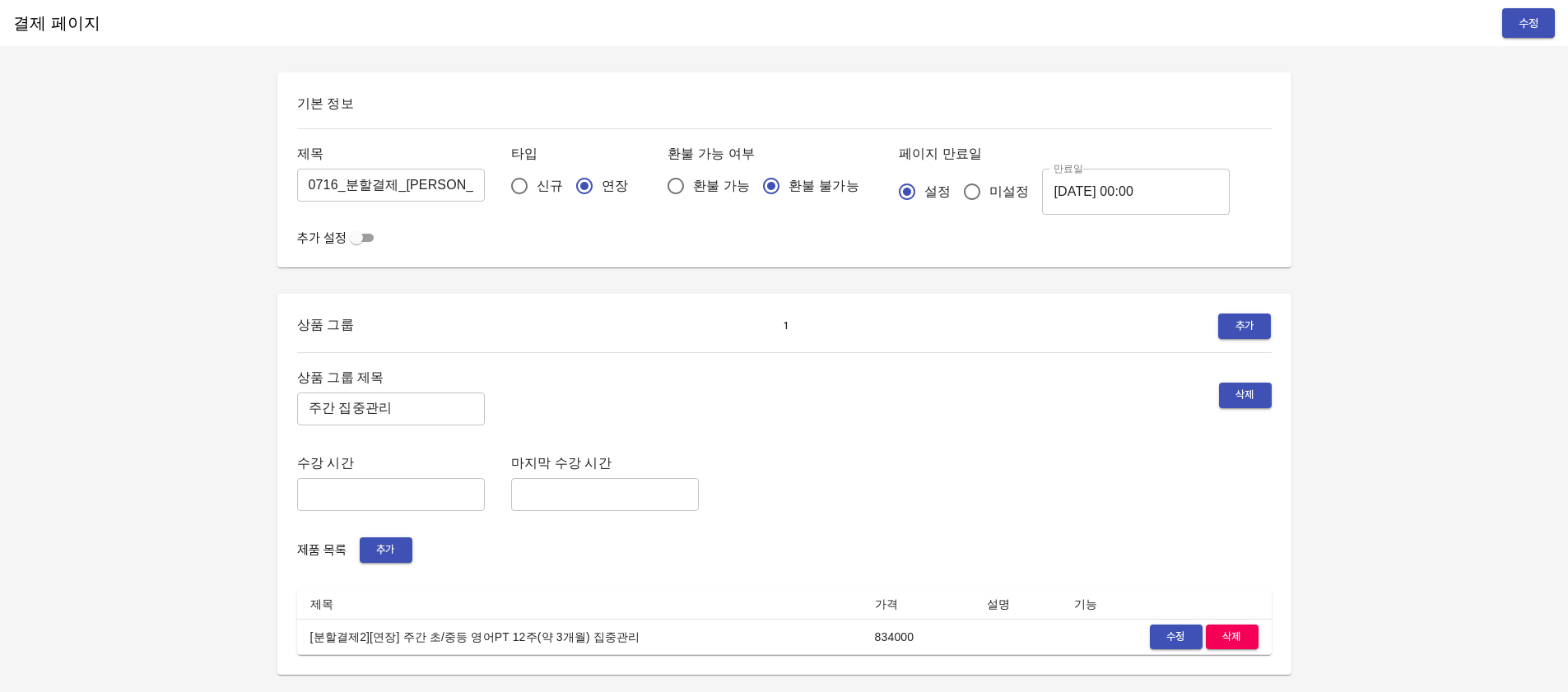
click at [924, 193] on span "설정" at bounding box center [936, 191] width 26 height 19
click at [890, 193] on input "설정" at bounding box center [907, 192] width 35 height 35
click at [955, 197] on input "미설정" at bounding box center [972, 192] width 35 height 35
radio input "true"
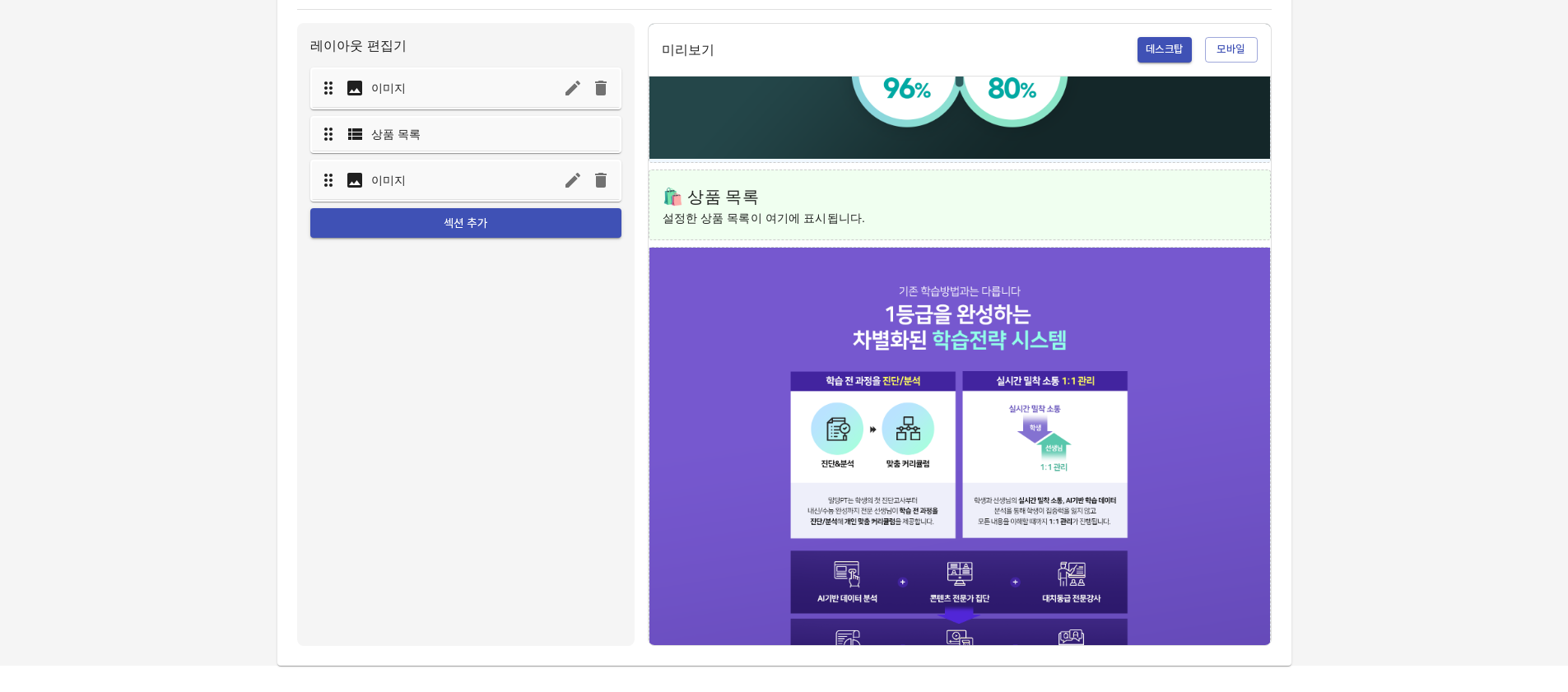
scroll to position [1349, 0]
